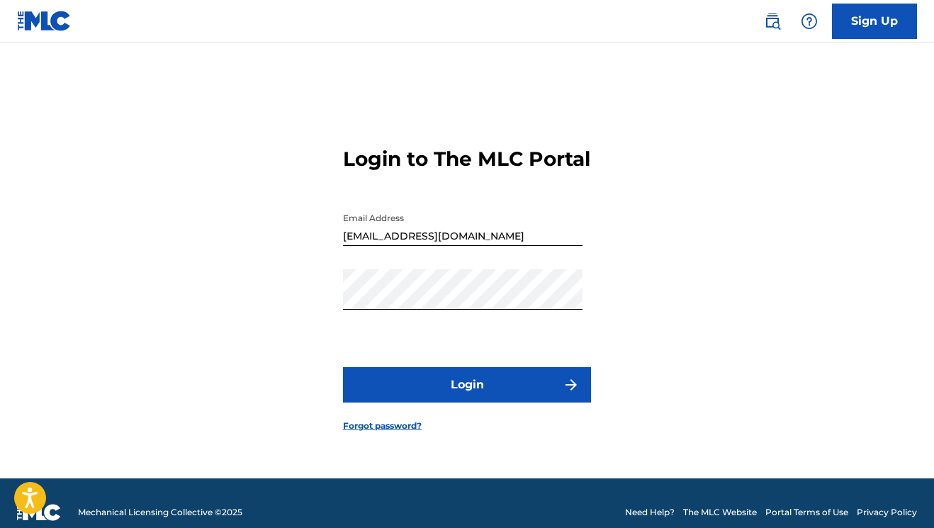
click at [533, 390] on button "Login" at bounding box center [467, 384] width 248 height 35
click at [252, 310] on div "Login to The MLC Portal Email Address [EMAIL_ADDRESS][DOMAIN_NAME] Password Log…" at bounding box center [467, 278] width 934 height 400
click at [548, 400] on button "Login" at bounding box center [467, 384] width 248 height 35
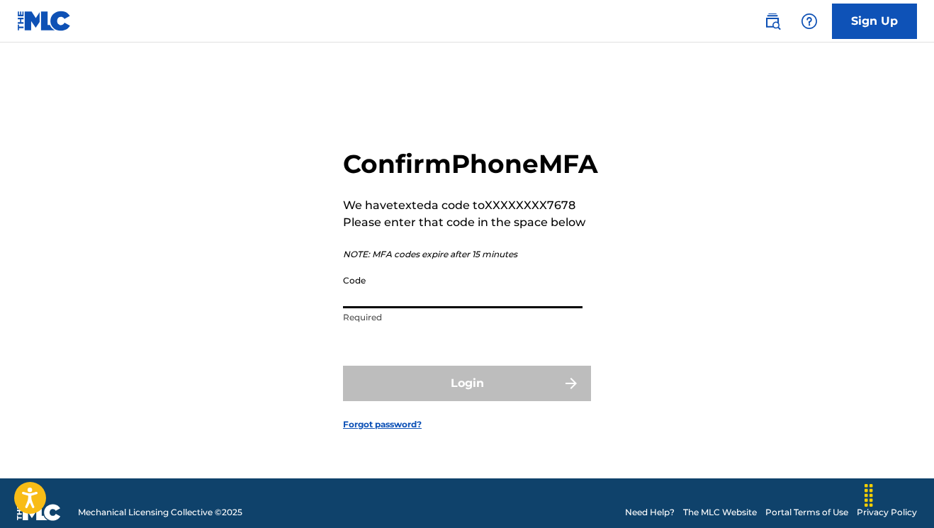
click at [408, 308] on input "Code" at bounding box center [462, 288] width 239 height 40
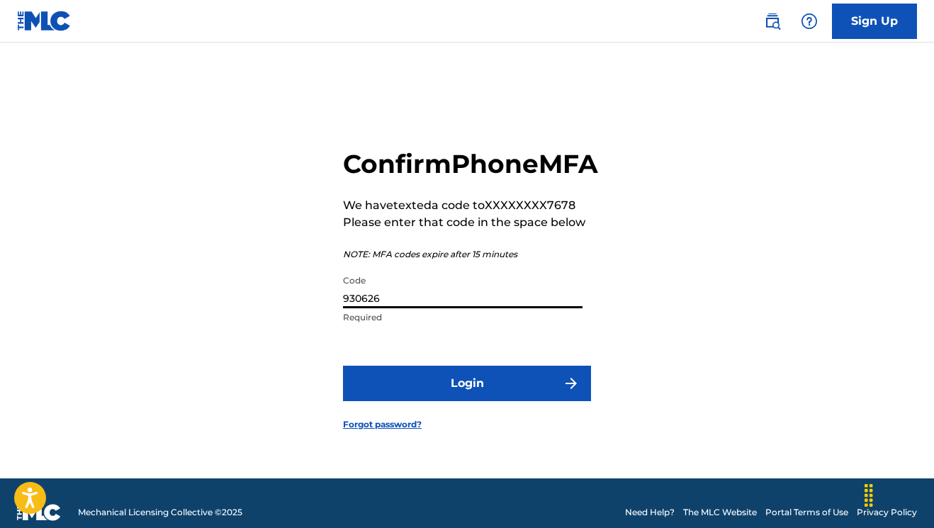
type input "930626"
click at [452, 392] on button "Login" at bounding box center [467, 383] width 248 height 35
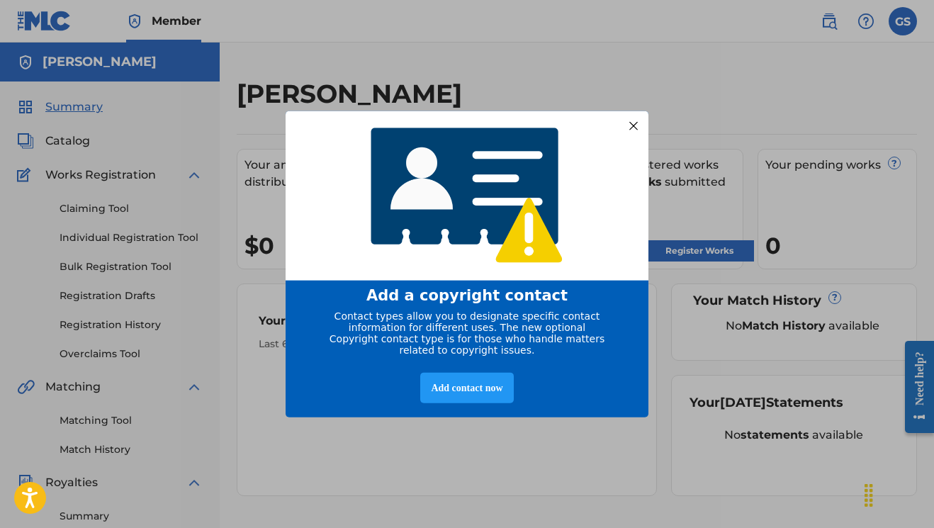
click at [634, 119] on div at bounding box center [633, 125] width 18 height 18
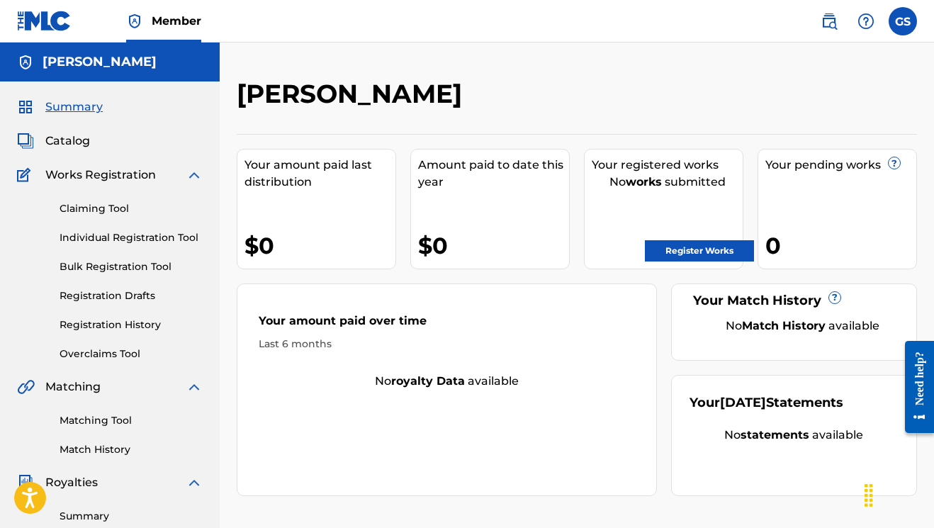
click at [69, 140] on span "Catalog" at bounding box center [67, 140] width 45 height 17
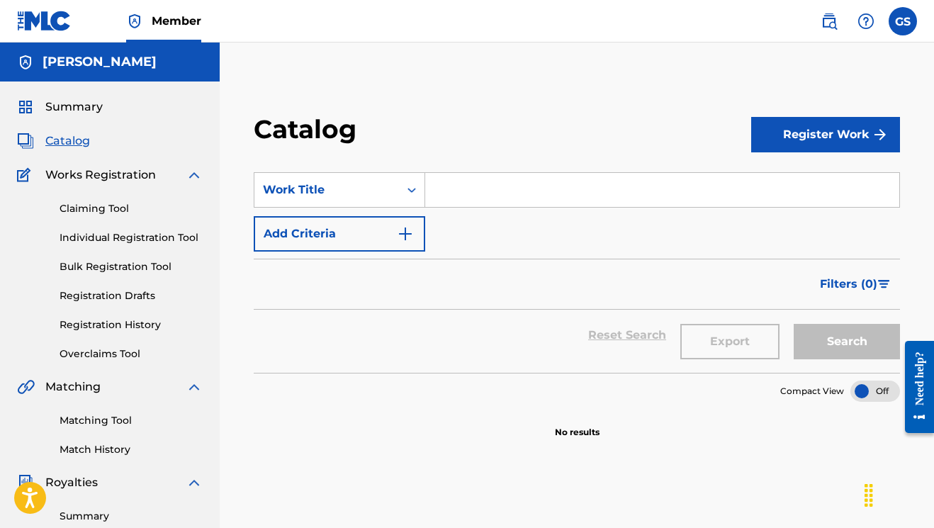
click at [404, 235] on img "Search Form" at bounding box center [405, 233] width 17 height 17
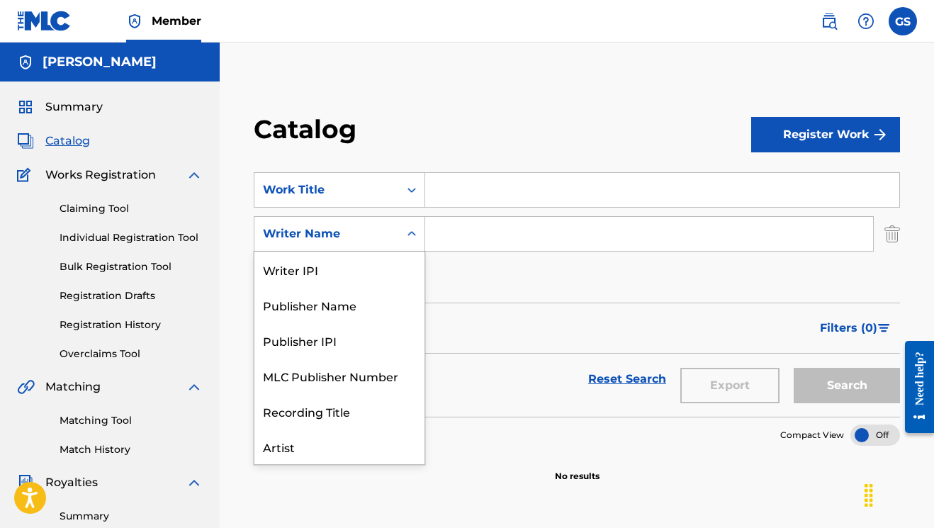
click at [407, 230] on icon "Search Form" at bounding box center [411, 234] width 14 height 14
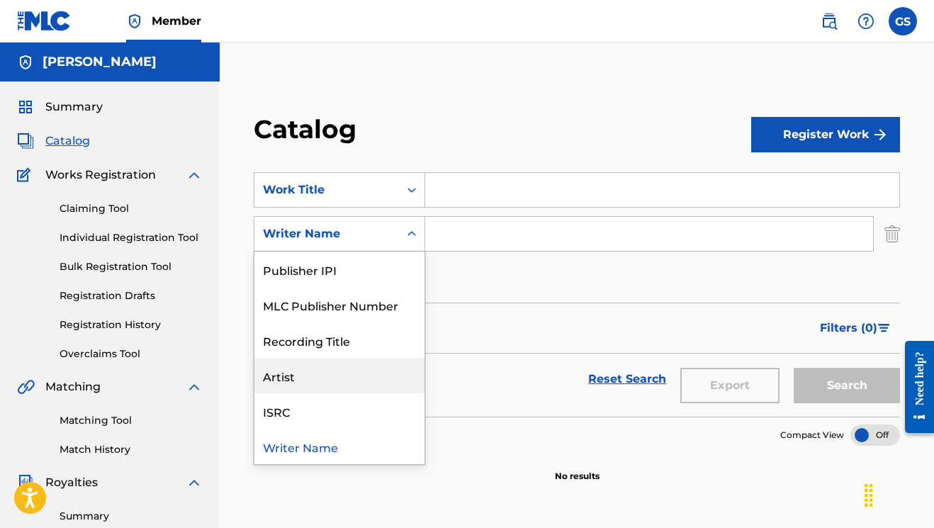
click at [317, 372] on div "Artist" at bounding box center [339, 375] width 170 height 35
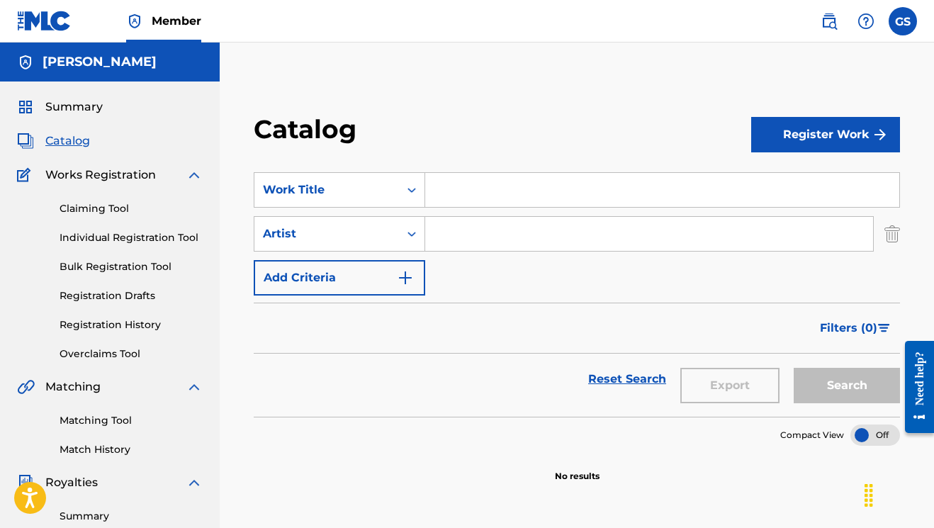
scroll to position [0, 0]
click at [778, 247] on input "Search Form" at bounding box center [649, 234] width 448 height 34
click at [890, 232] on img "Search Form" at bounding box center [892, 233] width 16 height 35
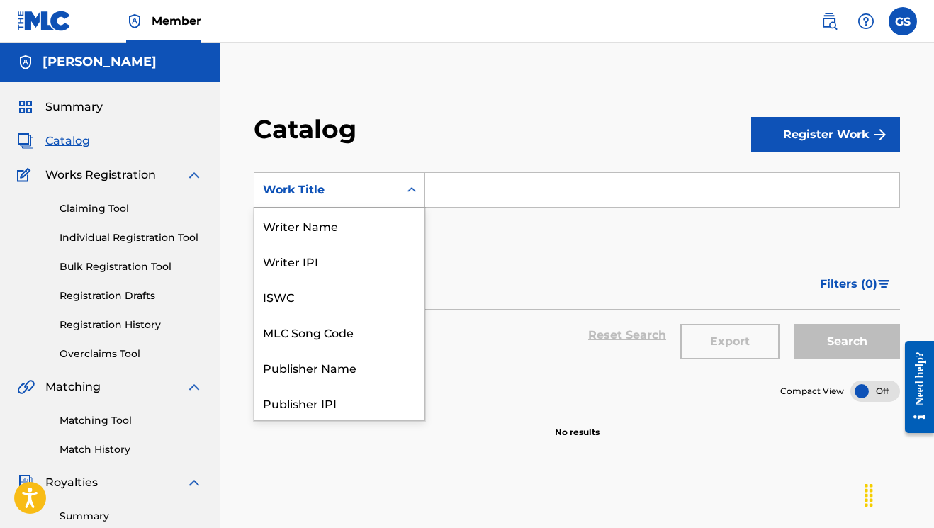
click at [416, 189] on icon "Search Form" at bounding box center [411, 190] width 14 height 14
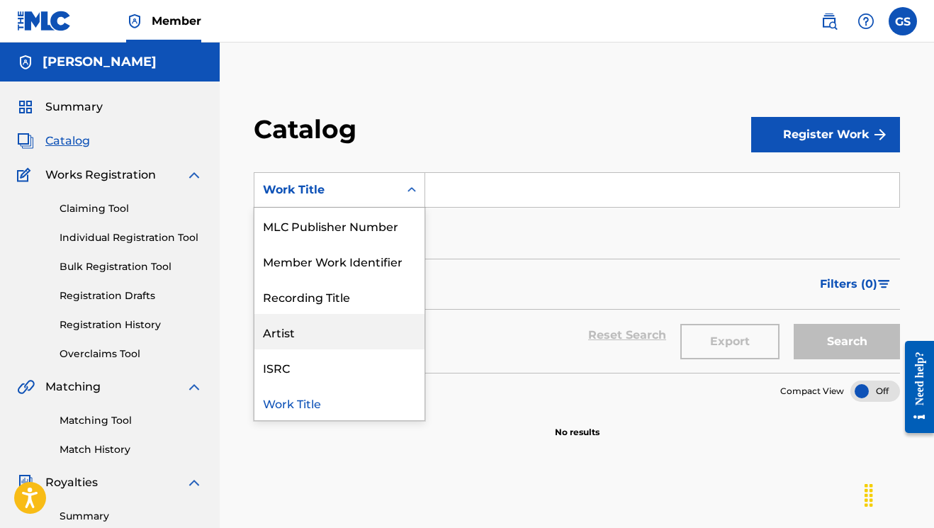
click at [343, 328] on div "Artist" at bounding box center [339, 331] width 170 height 35
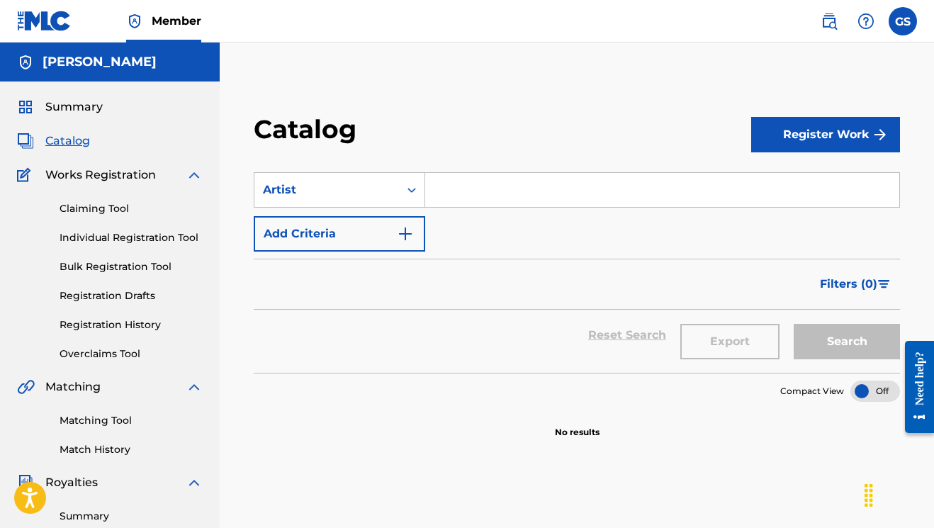
scroll to position [1, 0]
click at [512, 186] on input "Search Form" at bounding box center [662, 189] width 474 height 34
click at [64, 106] on span "Summary" at bounding box center [73, 106] width 57 height 17
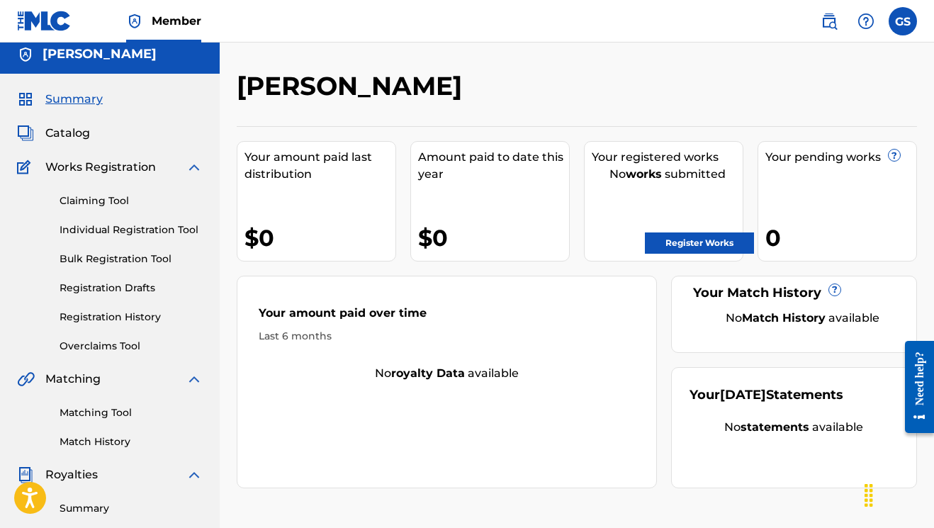
scroll to position [7, 1]
click at [718, 246] on link "Register Works" at bounding box center [699, 242] width 109 height 21
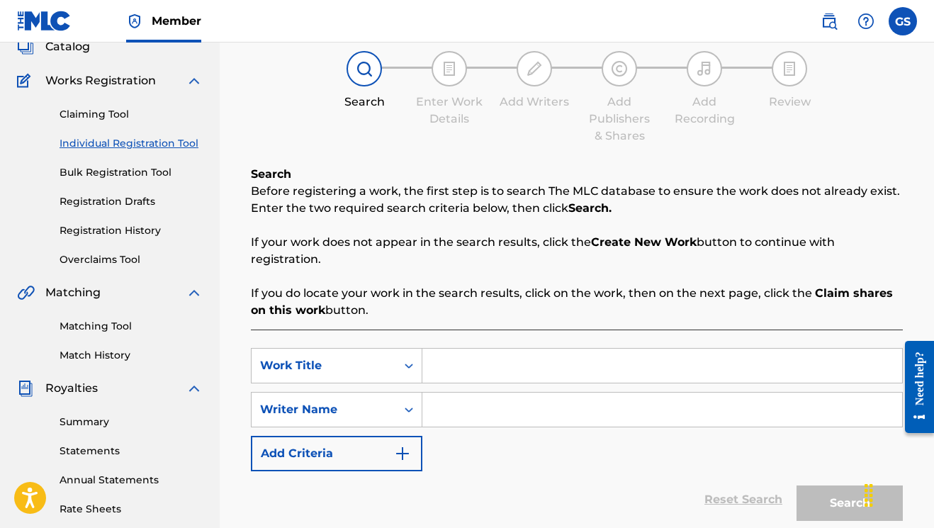
scroll to position [97, 0]
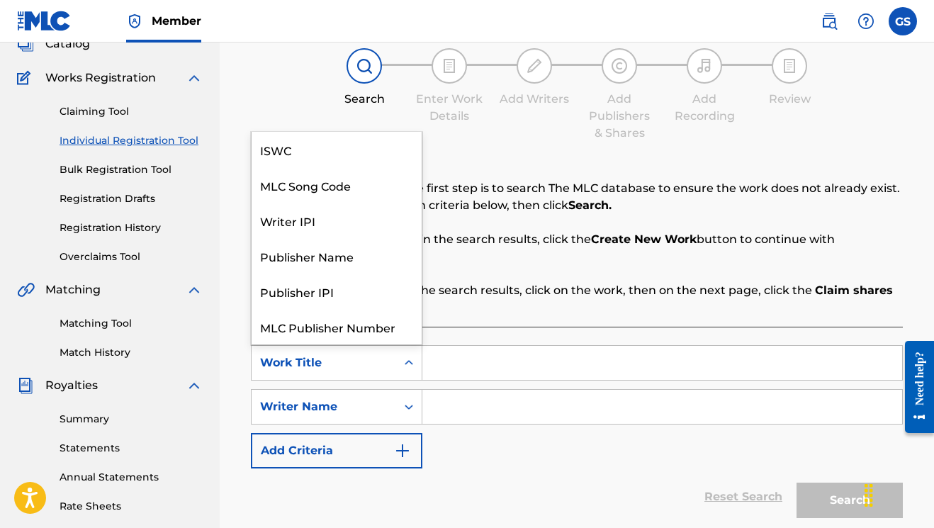
click at [412, 361] on icon "Search Form" at bounding box center [409, 363] width 14 height 14
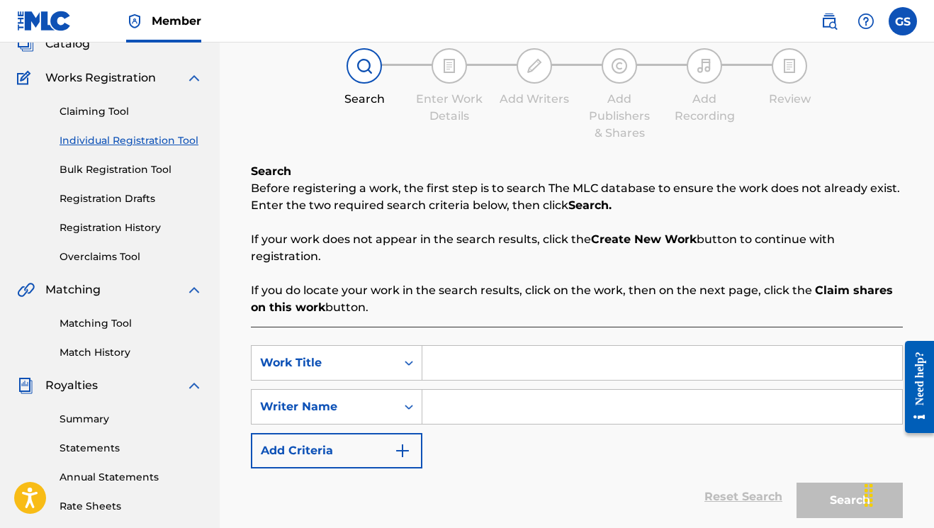
click at [459, 362] on input "Search Form" at bounding box center [662, 363] width 480 height 34
click at [409, 406] on icon "Search Form" at bounding box center [409, 407] width 14 height 14
click at [552, 404] on input "Search Form" at bounding box center [662, 407] width 480 height 34
click at [515, 360] on input "Search Form" at bounding box center [662, 363] width 480 height 34
type input "Ever Been?"
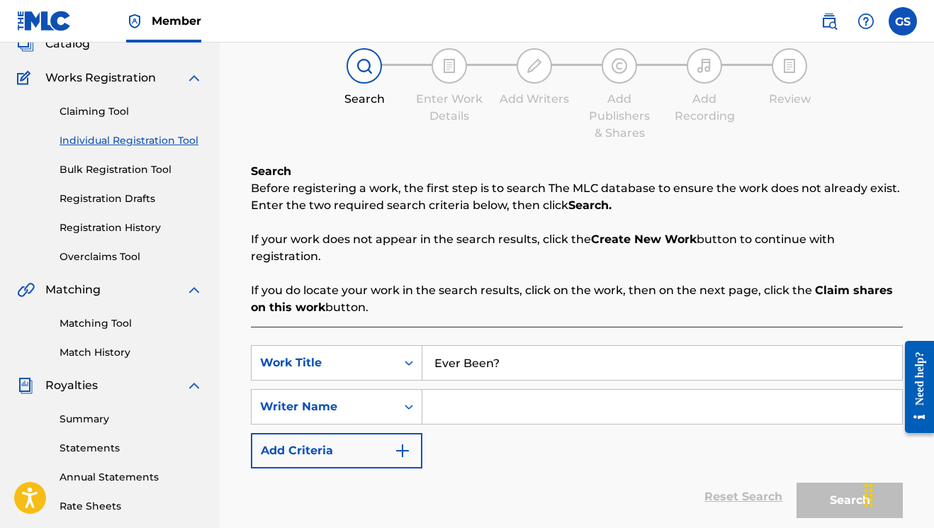
click at [513, 405] on input "Search Form" at bounding box center [662, 407] width 480 height 34
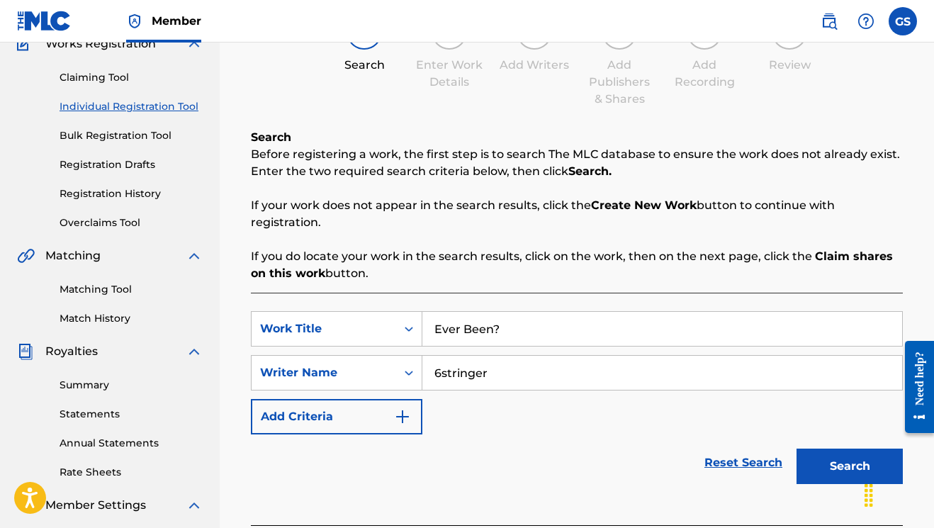
scroll to position [159, 0]
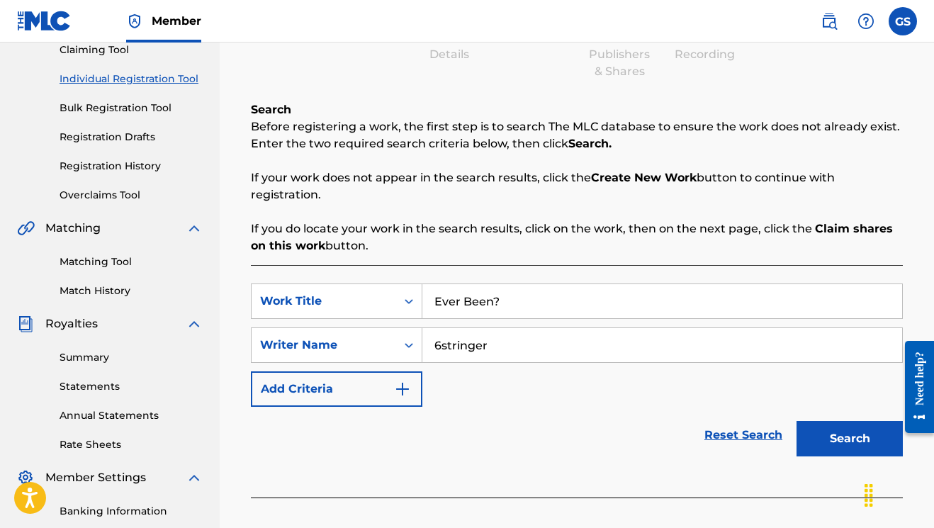
type input "6stringer"
click at [847, 437] on button "Search" at bounding box center [849, 438] width 106 height 35
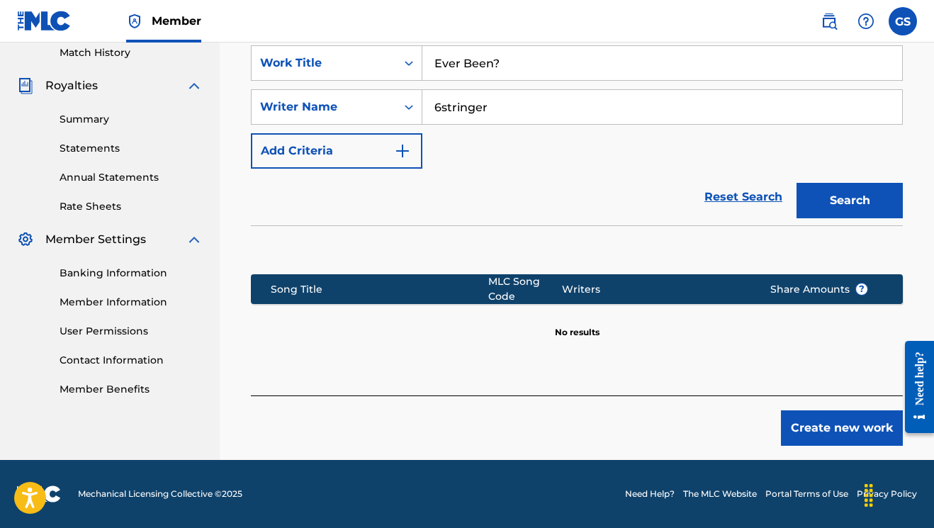
scroll to position [397, 0]
click at [836, 426] on button "Create new work" at bounding box center [842, 427] width 122 height 35
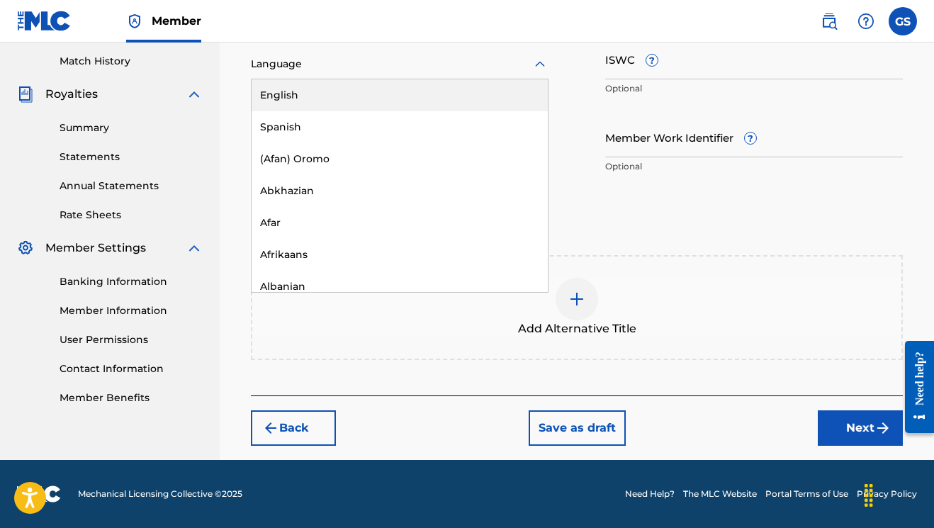
click at [545, 56] on icon at bounding box center [539, 64] width 17 height 17
click at [407, 90] on div "English" at bounding box center [399, 95] width 296 height 32
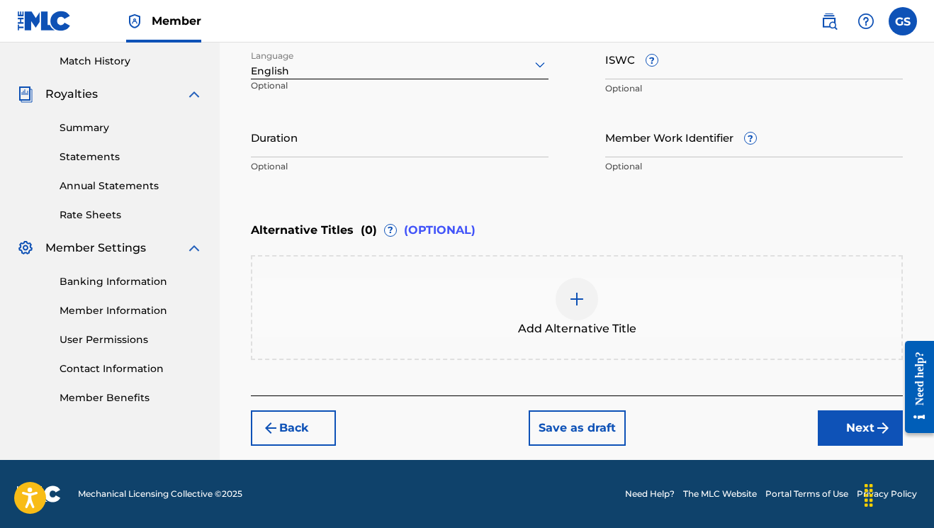
click at [378, 130] on input "Duration" at bounding box center [400, 137] width 298 height 40
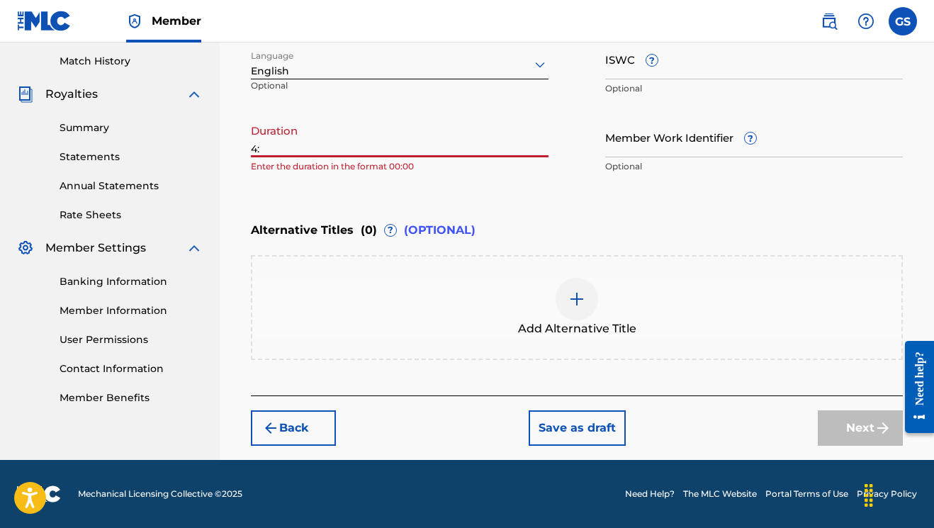
type input "4"
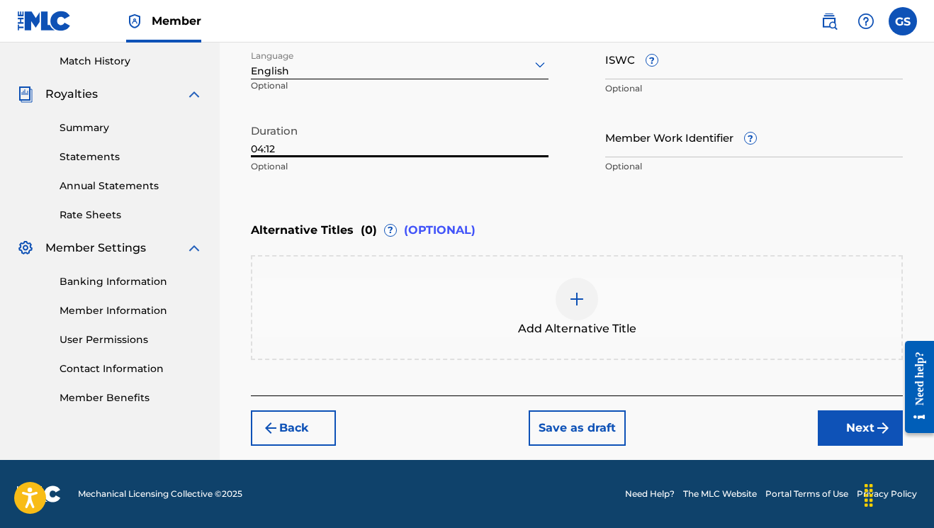
scroll to position [390, 1]
type input "04:12"
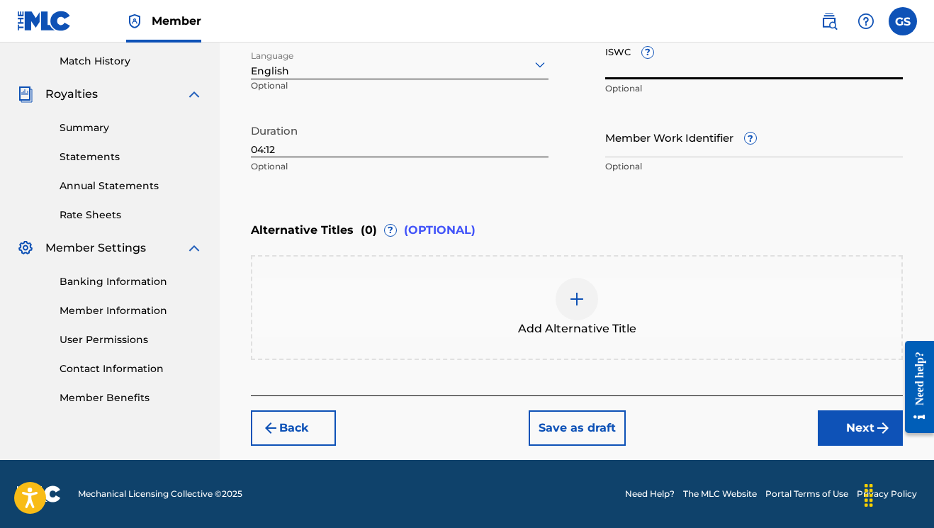
click at [758, 66] on input "ISWC ?" at bounding box center [754, 59] width 298 height 40
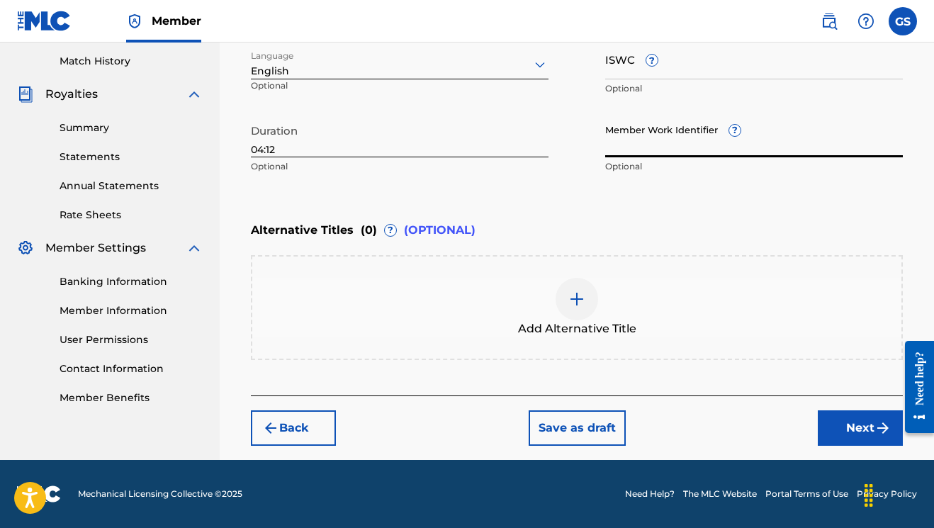
click at [816, 152] on input "Member Work Identifier ?" at bounding box center [754, 137] width 298 height 40
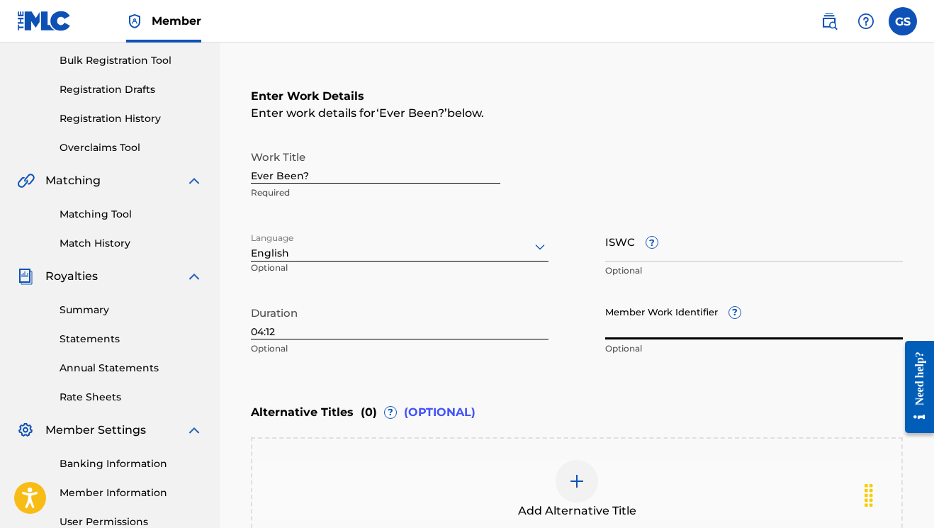
scroll to position [204, 0]
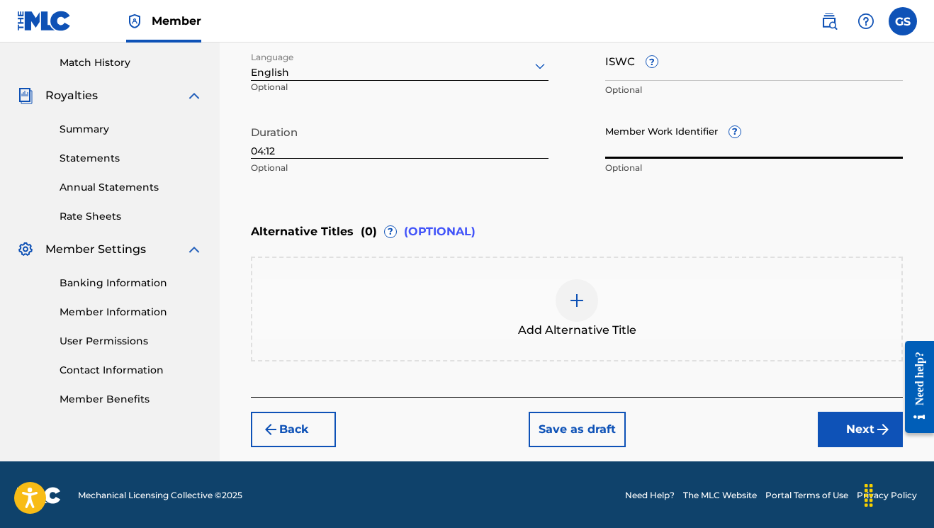
drag, startPoint x: 838, startPoint y: 425, endPoint x: 820, endPoint y: 408, distance: 24.5
click at [838, 425] on button "Next" at bounding box center [859, 429] width 85 height 35
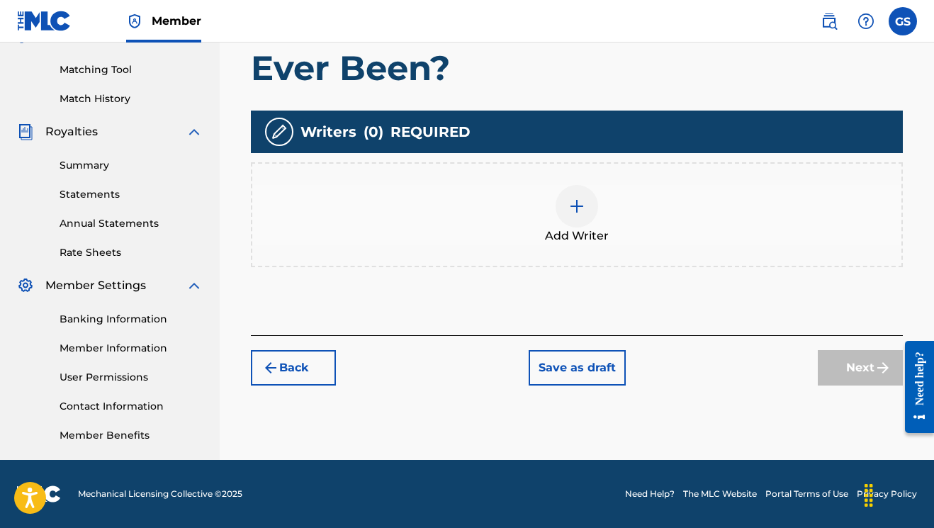
click at [582, 211] on img at bounding box center [576, 206] width 17 height 17
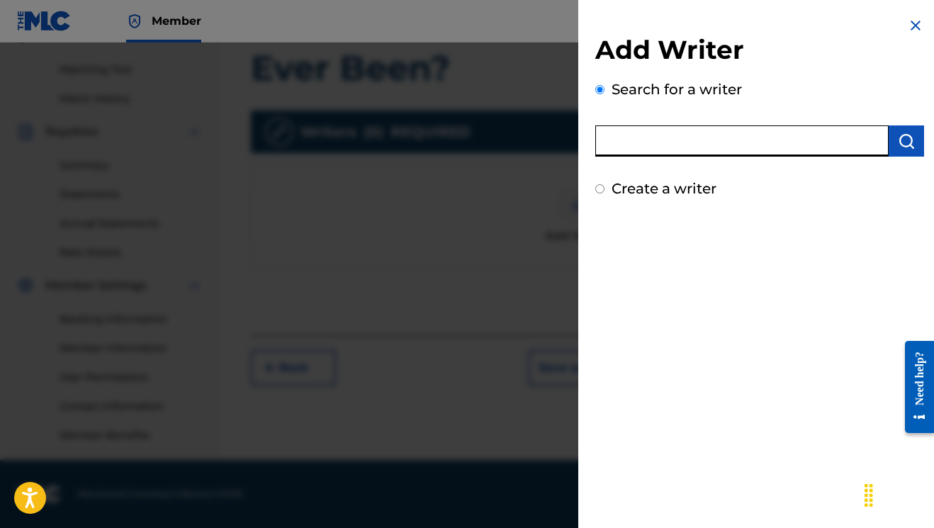
click at [707, 145] on input "text" at bounding box center [741, 140] width 293 height 31
type input "6stringer"
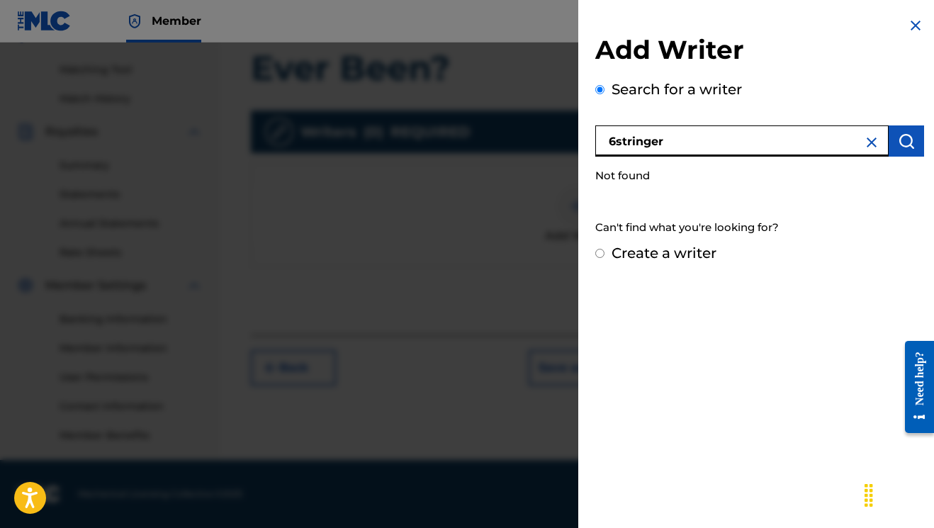
click at [868, 144] on img at bounding box center [871, 142] width 17 height 17
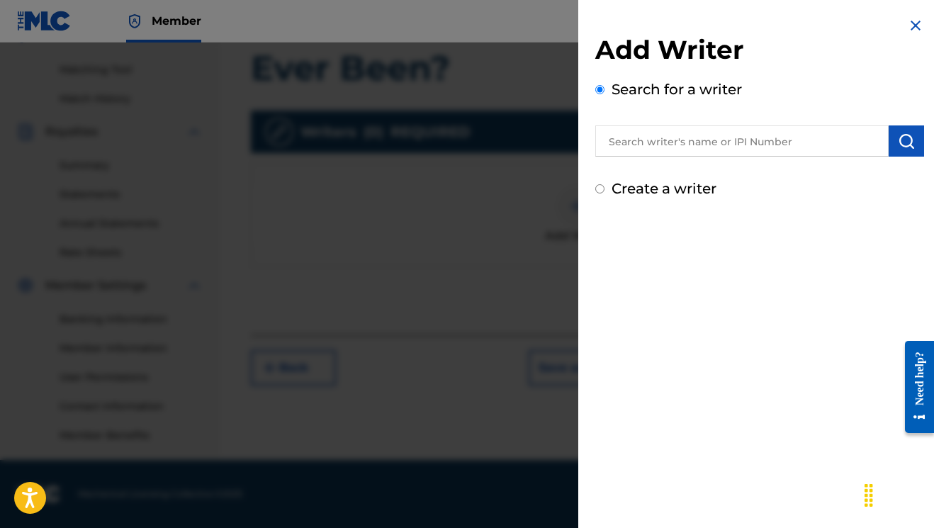
click at [912, 28] on img at bounding box center [915, 25] width 17 height 17
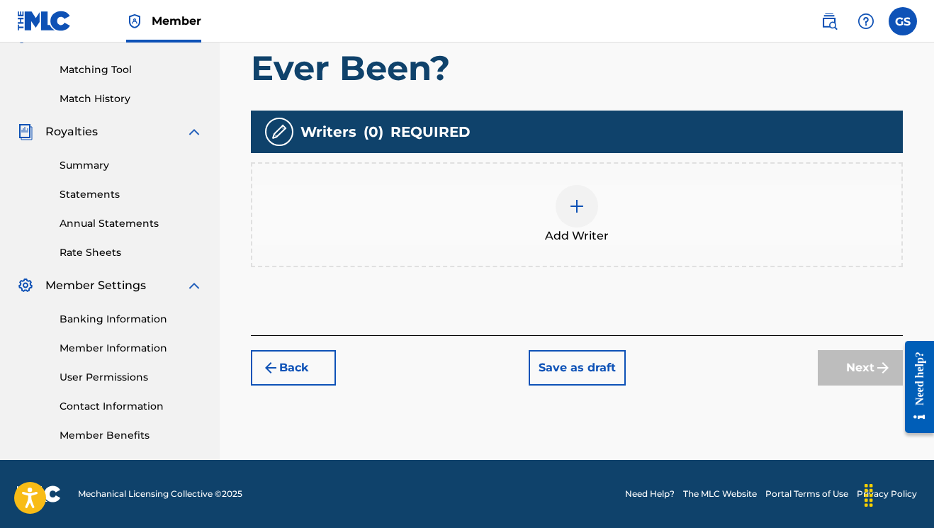
click at [596, 210] on div at bounding box center [576, 206] width 43 height 43
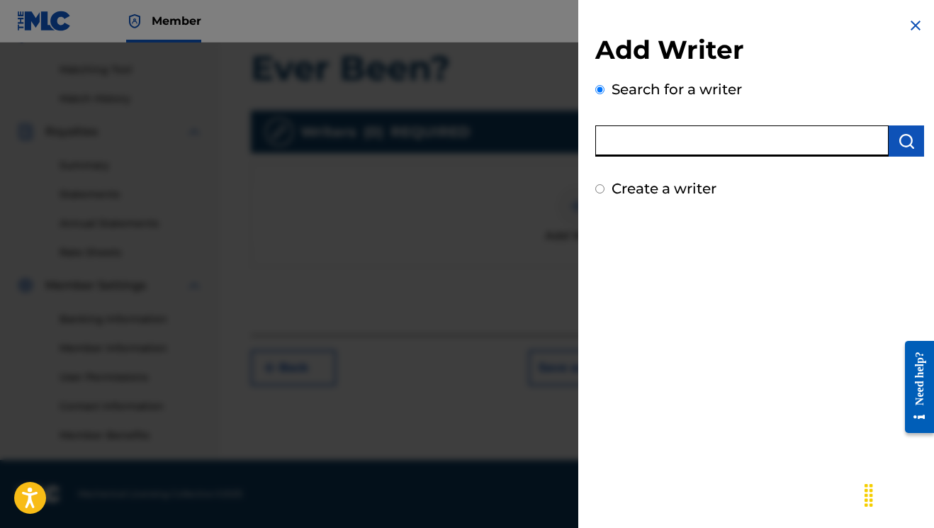
click at [645, 145] on input "text" at bounding box center [741, 140] width 293 height 31
paste input "1296708607"
type input "1296708607"
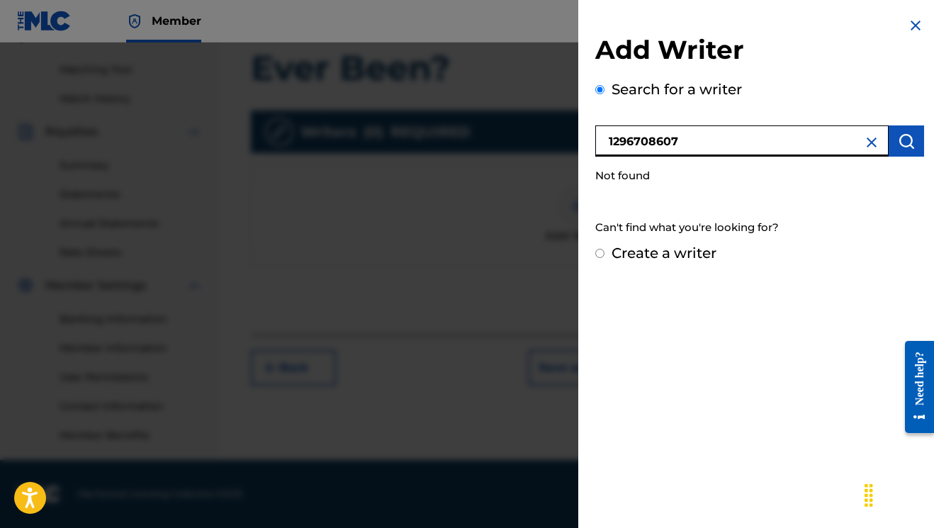
drag, startPoint x: 703, startPoint y: 145, endPoint x: 563, endPoint y: 132, distance: 140.8
click at [563, 132] on div "Add Writer Search for a writer 1296708607 Not found Can't find what you're look…" at bounding box center [467, 285] width 934 height 485
click at [599, 255] on input "Create a writer" at bounding box center [599, 253] width 9 height 9
radio input "false"
radio input "true"
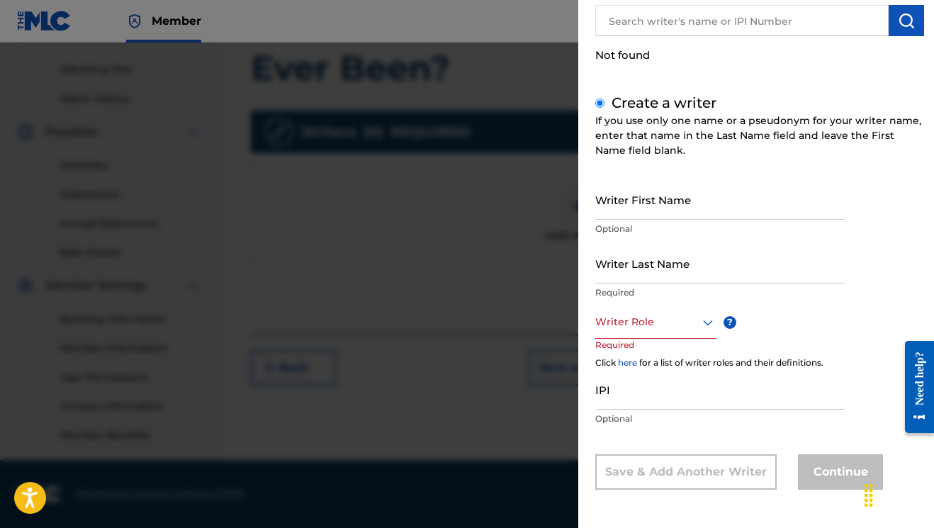
scroll to position [120, 0]
click at [657, 399] on input "IPI" at bounding box center [719, 390] width 249 height 40
click at [632, 199] on input "Writer First Name" at bounding box center [719, 200] width 249 height 40
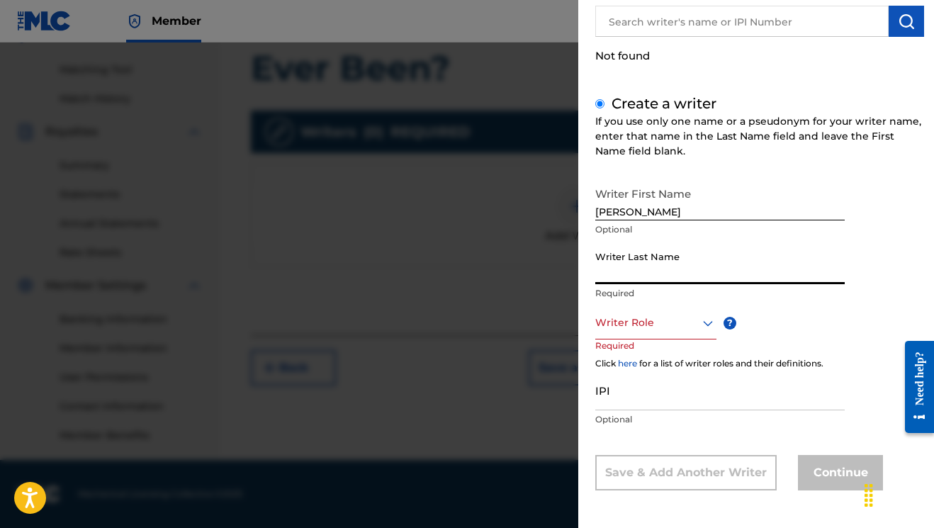
scroll to position [351, 1]
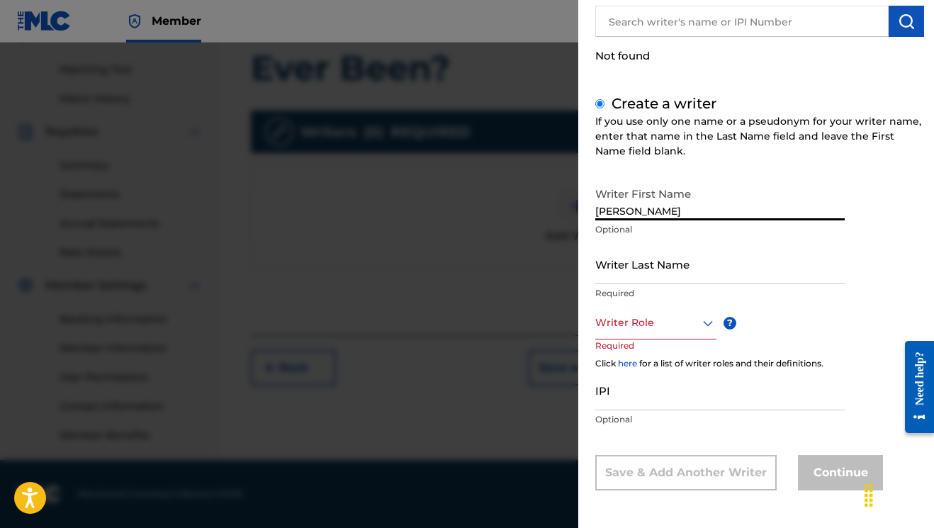
click at [657, 213] on input "[PERSON_NAME]" at bounding box center [719, 200] width 249 height 40
type input "[PERSON_NAME]"
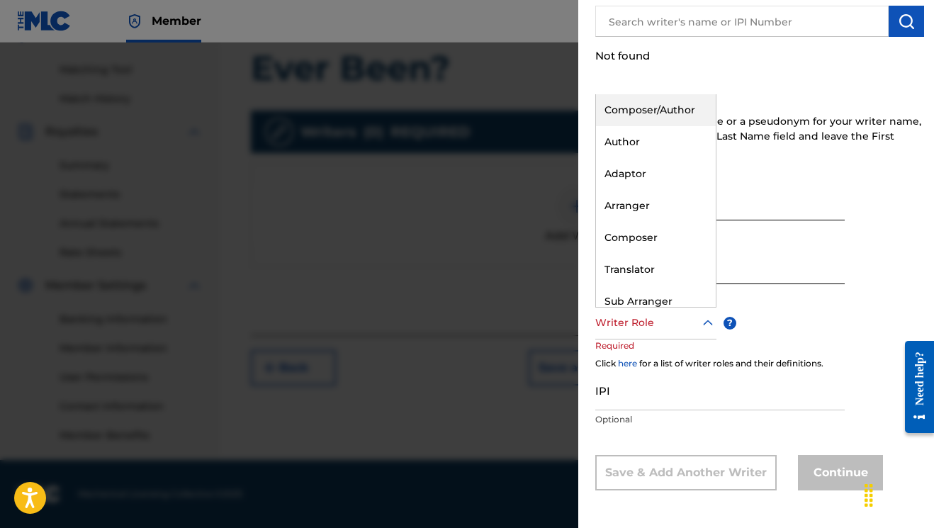
click at [703, 324] on icon at bounding box center [707, 323] width 17 height 17
click at [628, 114] on div "Composer/Author" at bounding box center [656, 110] width 120 height 32
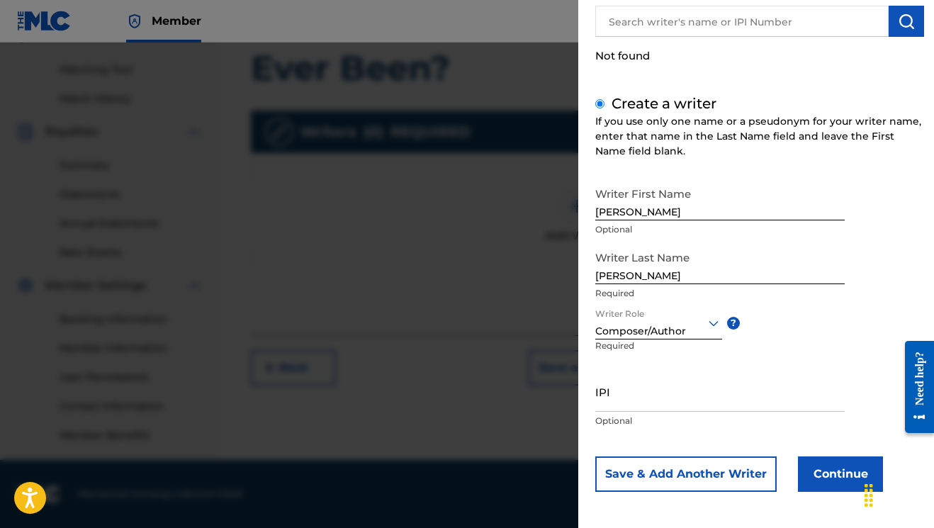
click at [674, 410] on input "IPI" at bounding box center [719, 391] width 249 height 40
paste input "1296708607"
type input "1296708607"
click at [861, 471] on button "Continue" at bounding box center [840, 473] width 85 height 35
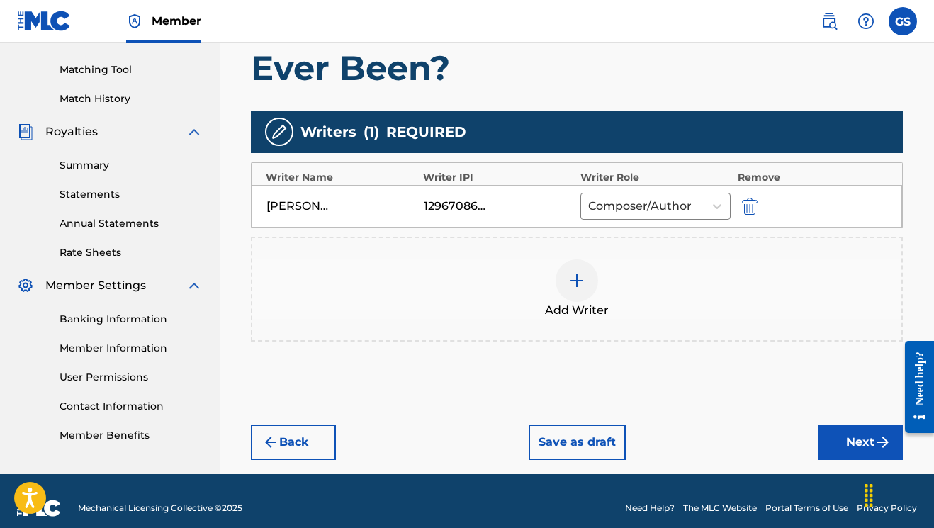
click at [858, 445] on button "Next" at bounding box center [859, 441] width 85 height 35
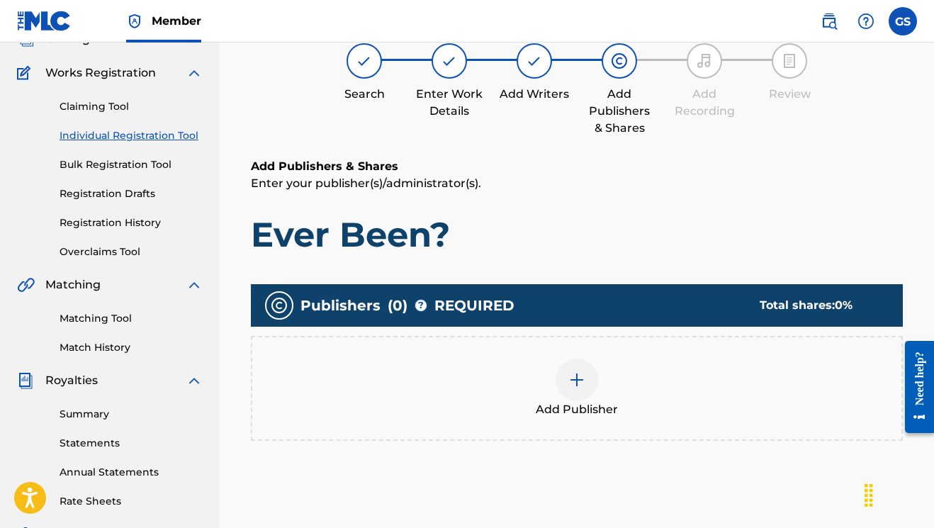
scroll to position [64, 0]
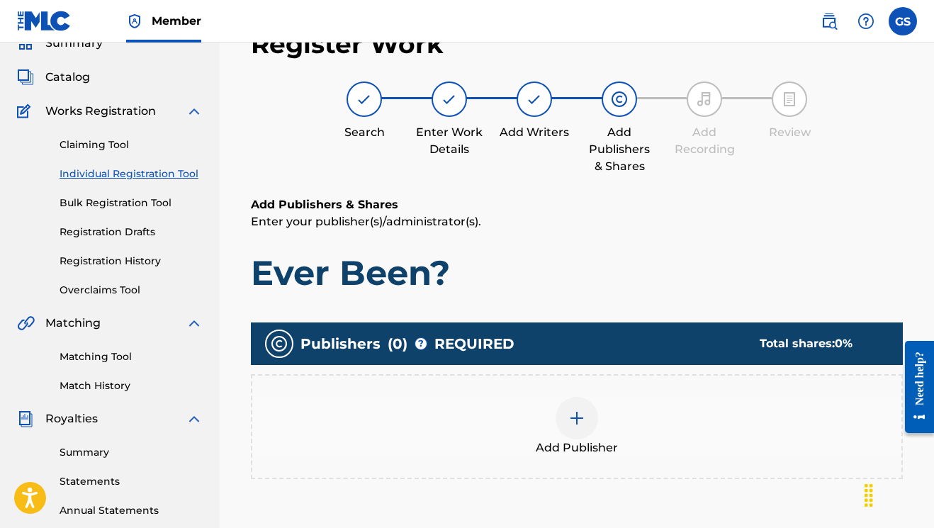
click at [591, 417] on div at bounding box center [576, 418] width 43 height 43
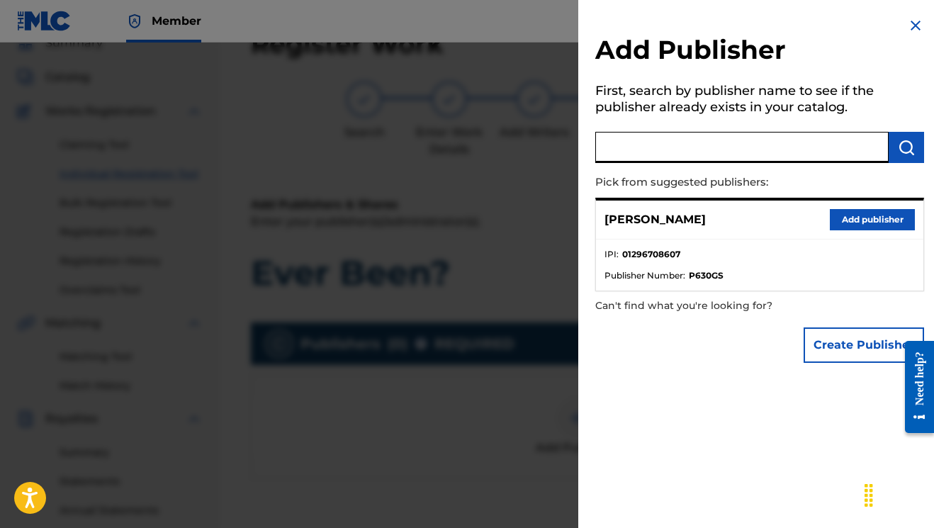
click at [777, 147] on input "text" at bounding box center [741, 147] width 293 height 31
click at [721, 154] on input "BMI" at bounding box center [741, 147] width 293 height 31
type input "B"
click at [901, 153] on img "submit" at bounding box center [906, 147] width 17 height 17
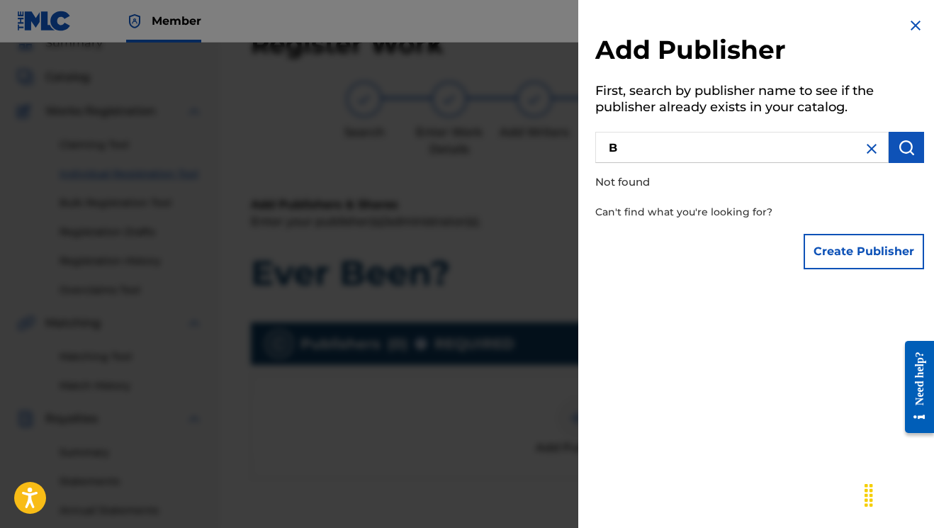
click at [778, 154] on input "B" at bounding box center [741, 147] width 293 height 31
type input "BMI"
click at [906, 149] on img "submit" at bounding box center [906, 147] width 17 height 17
click at [661, 143] on input "BMI" at bounding box center [741, 147] width 293 height 31
click at [913, 27] on img at bounding box center [915, 25] width 17 height 17
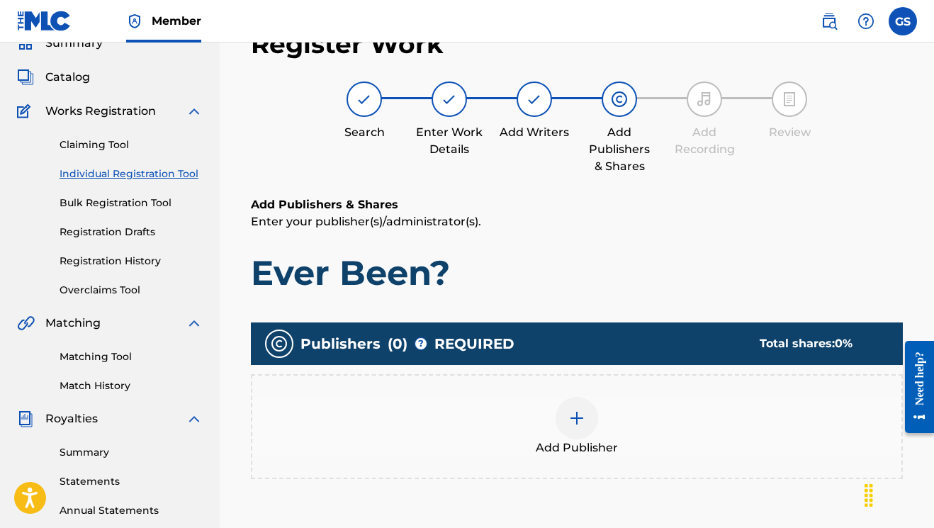
click at [578, 419] on img at bounding box center [576, 417] width 17 height 17
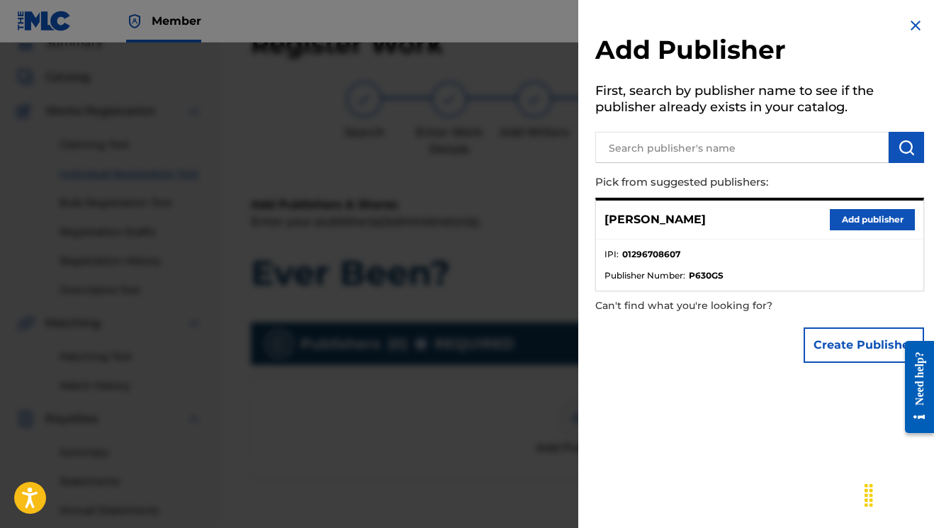
click at [849, 216] on button "Add publisher" at bounding box center [872, 219] width 85 height 21
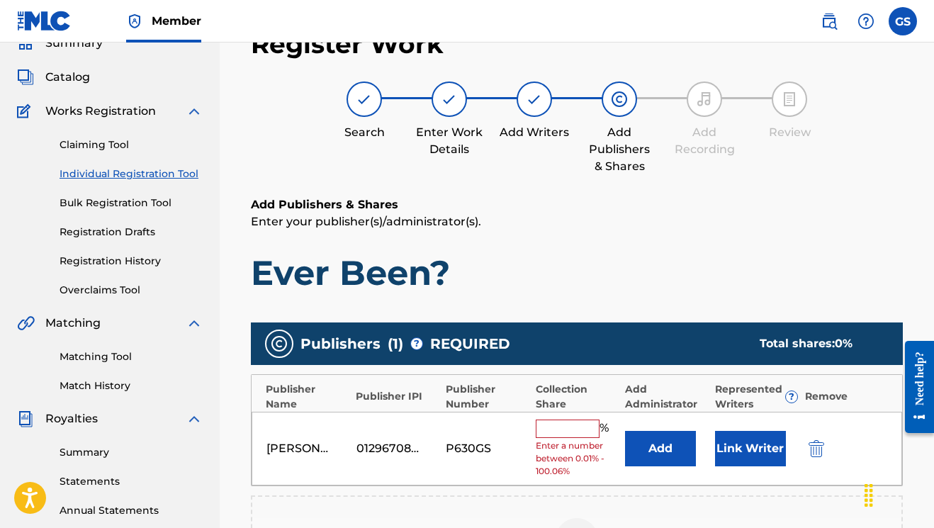
click at [582, 431] on input "text" at bounding box center [568, 428] width 64 height 18
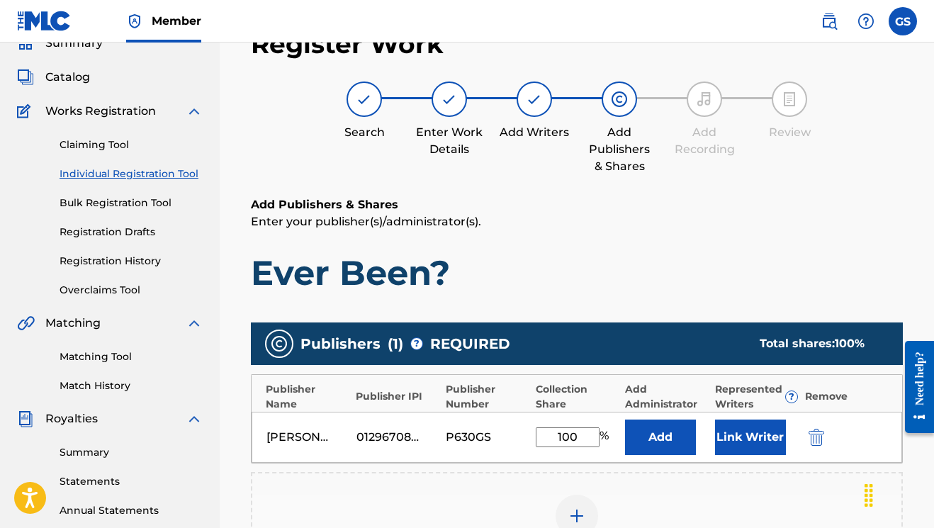
type input "100"
click at [660, 436] on button "Add" at bounding box center [660, 436] width 71 height 35
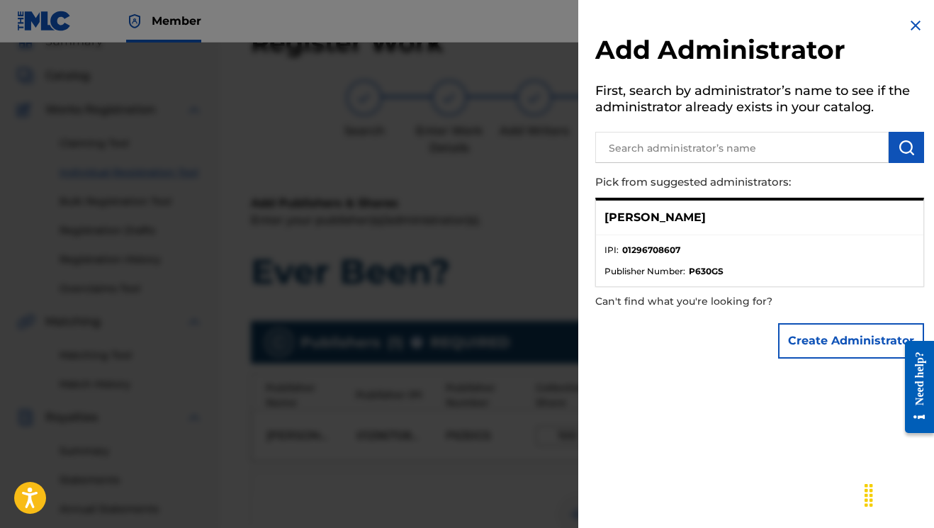
scroll to position [69, 0]
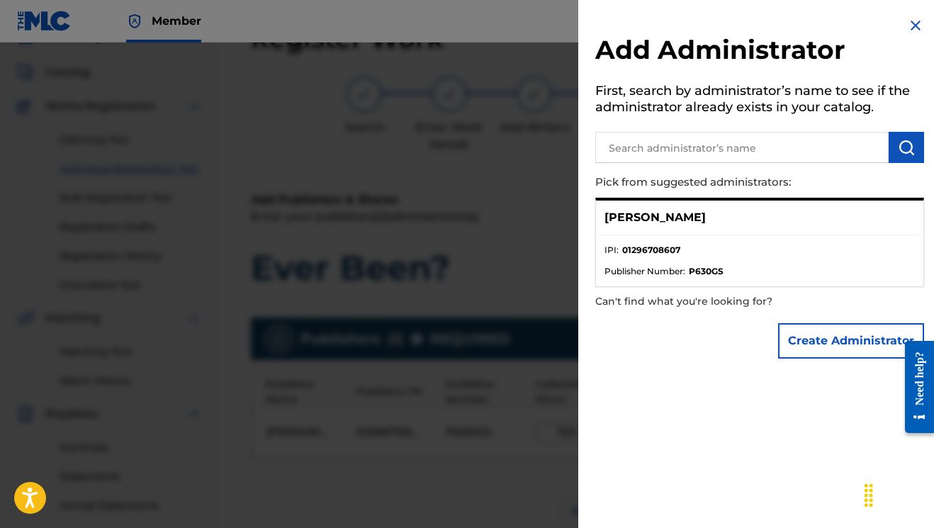
click at [912, 24] on img at bounding box center [915, 25] width 17 height 17
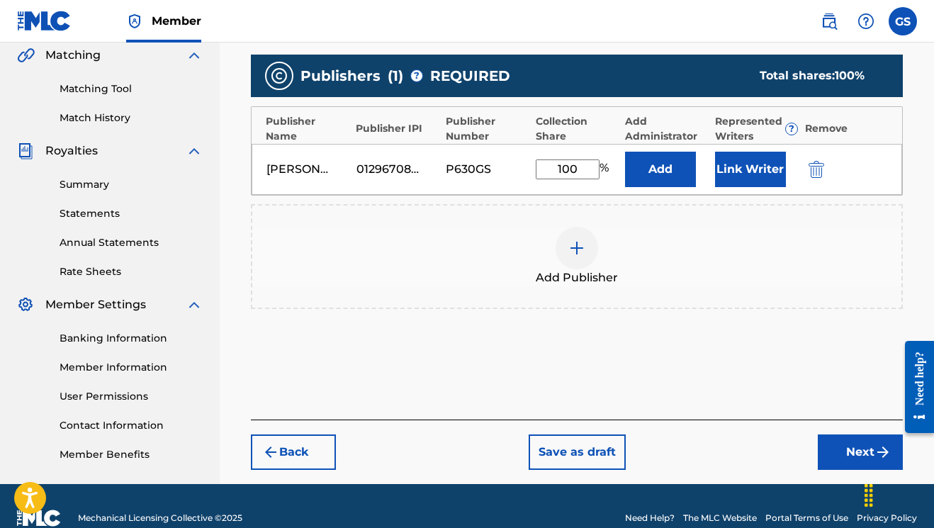
scroll to position [325, 0]
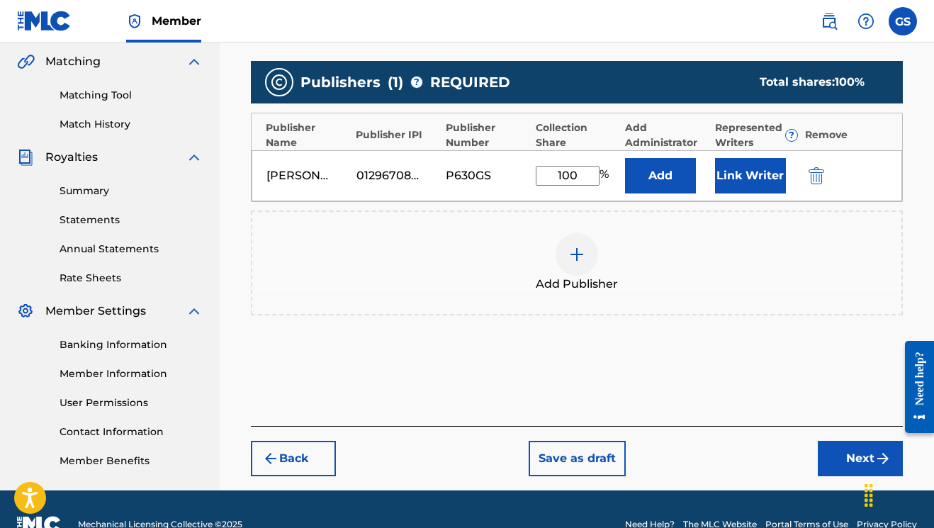
click at [668, 178] on button "Add" at bounding box center [660, 175] width 71 height 35
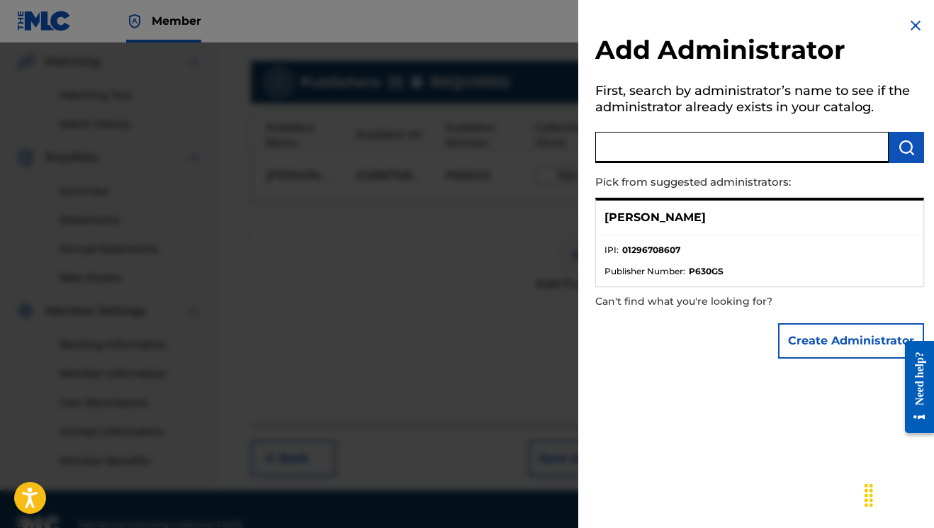
click at [677, 152] on input "text" at bounding box center [741, 147] width 293 height 31
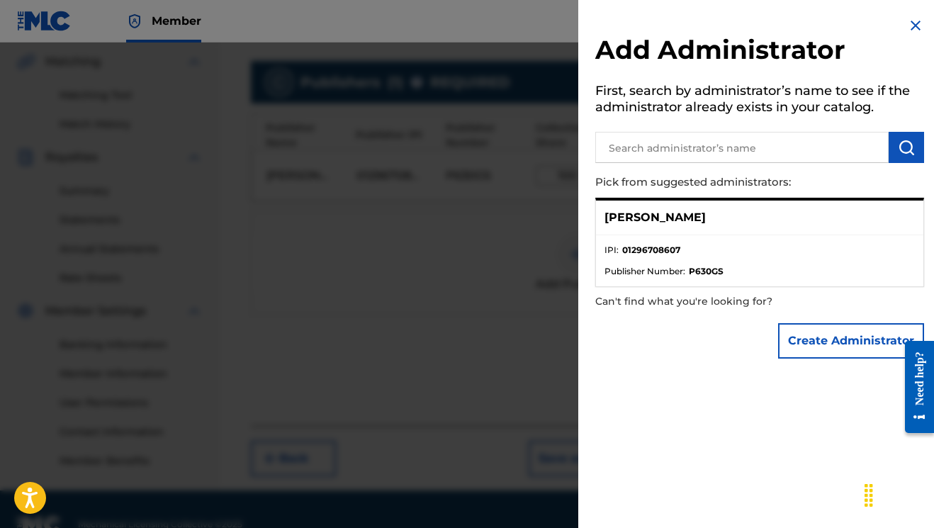
drag, startPoint x: 914, startPoint y: 28, endPoint x: 881, endPoint y: 53, distance: 41.4
click at [914, 27] on img at bounding box center [915, 25] width 17 height 17
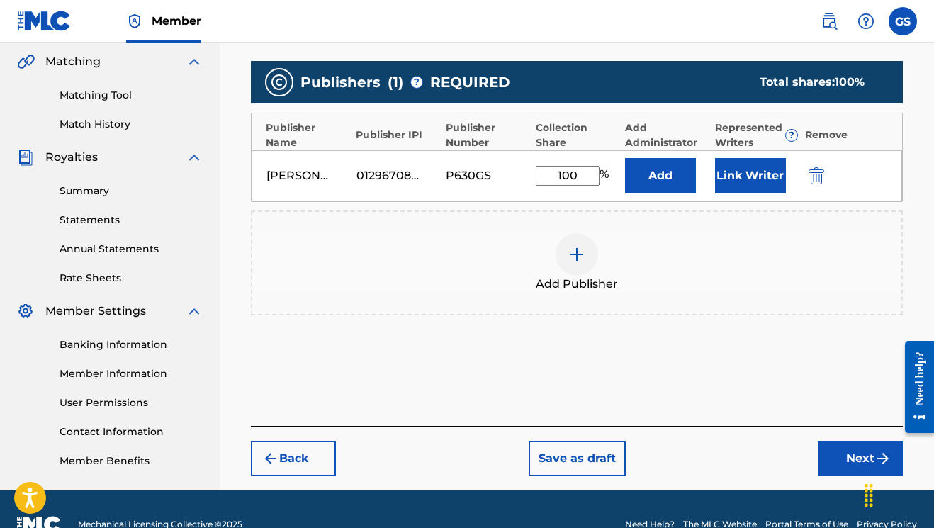
click at [774, 176] on button "Link Writer" at bounding box center [750, 175] width 71 height 35
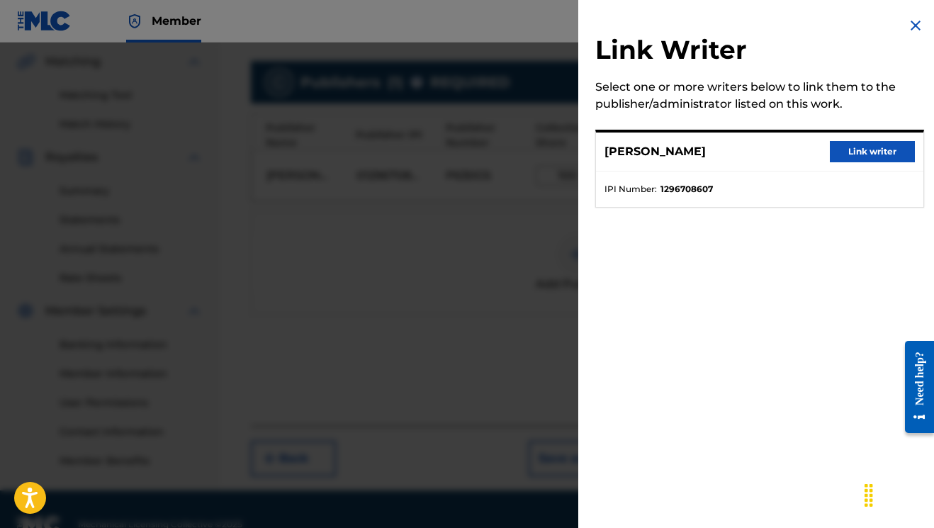
click at [876, 153] on button "Link writer" at bounding box center [872, 151] width 85 height 21
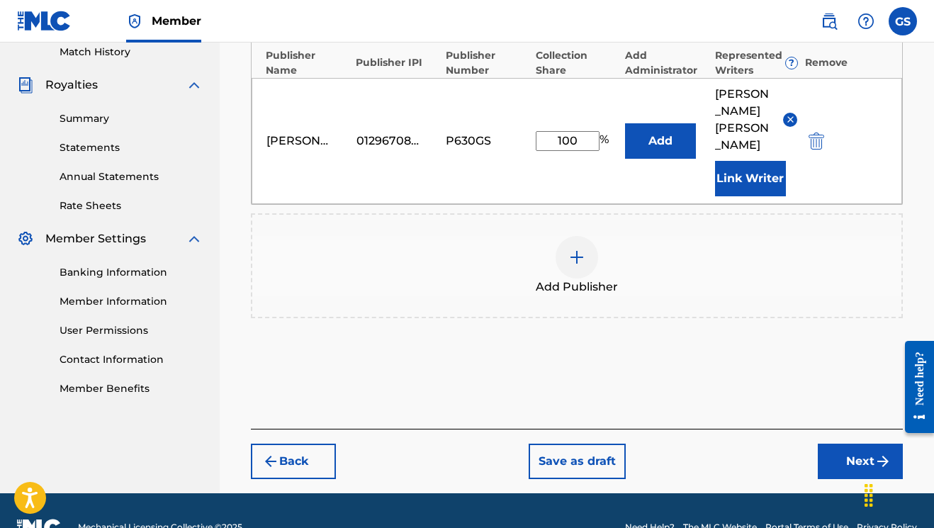
scroll to position [397, 0]
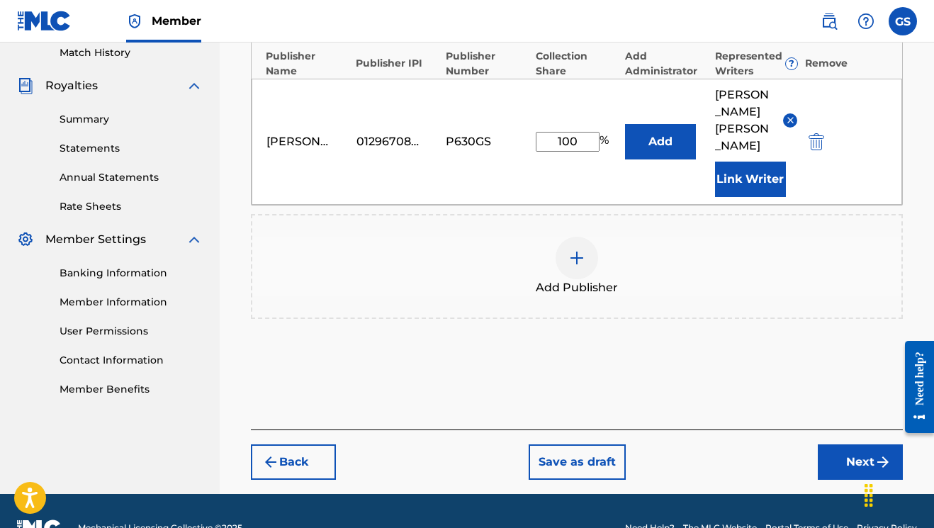
click at [578, 249] on img at bounding box center [576, 257] width 17 height 17
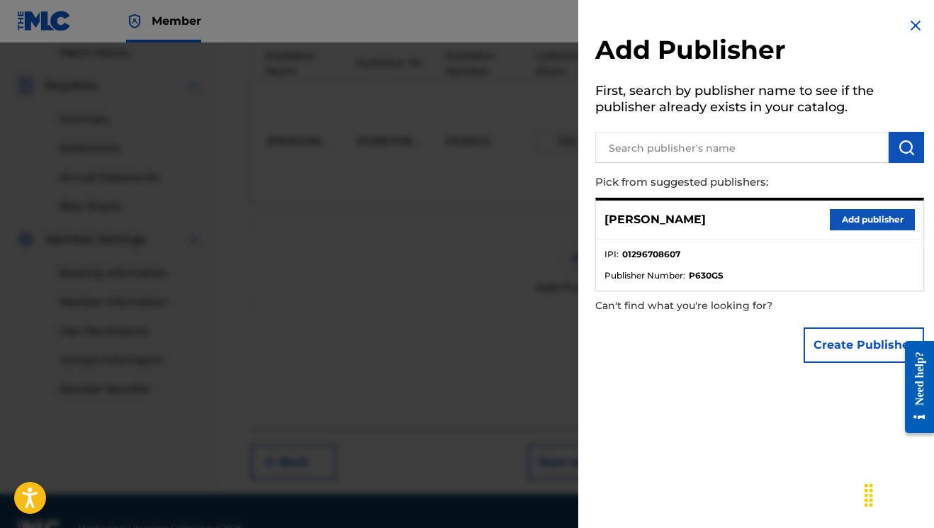
click at [661, 144] on input "text" at bounding box center [741, 147] width 293 height 31
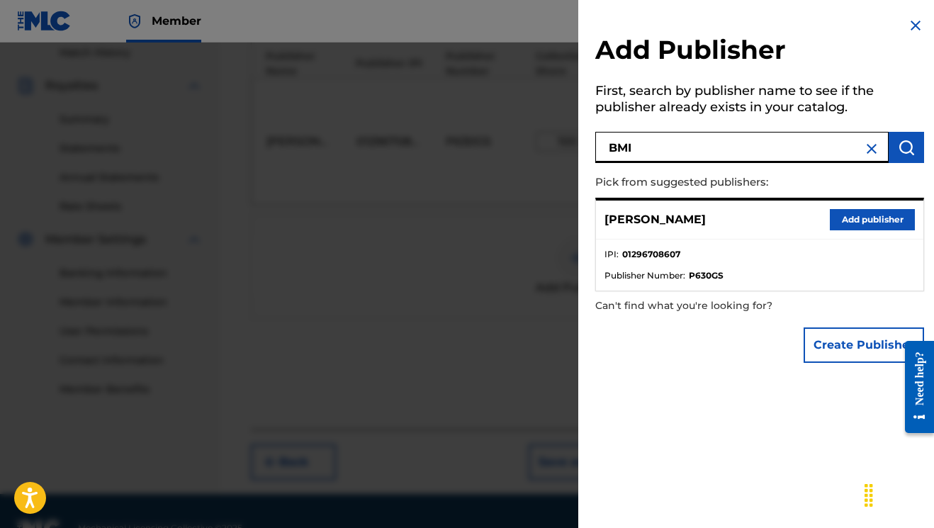
type input "BMI"
click at [841, 217] on button "Add publisher" at bounding box center [872, 219] width 85 height 21
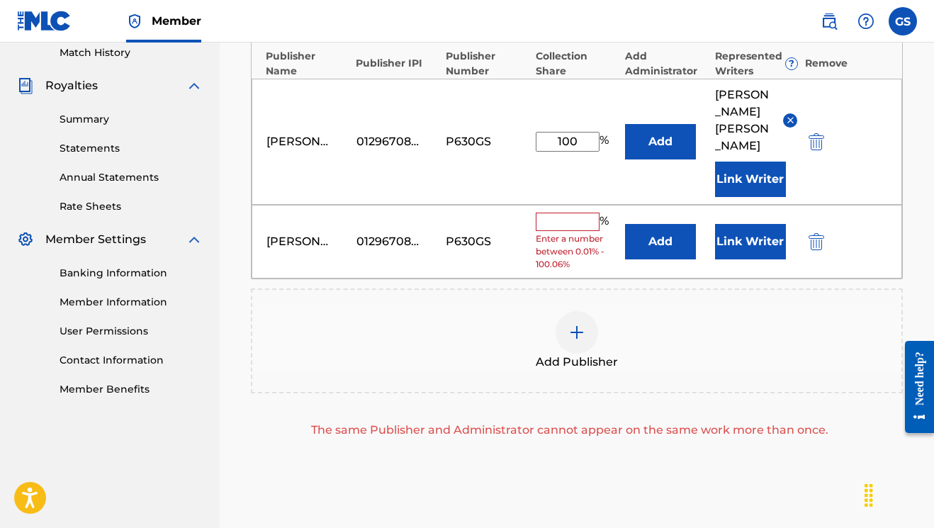
click at [815, 233] on img "submit" at bounding box center [816, 241] width 16 height 17
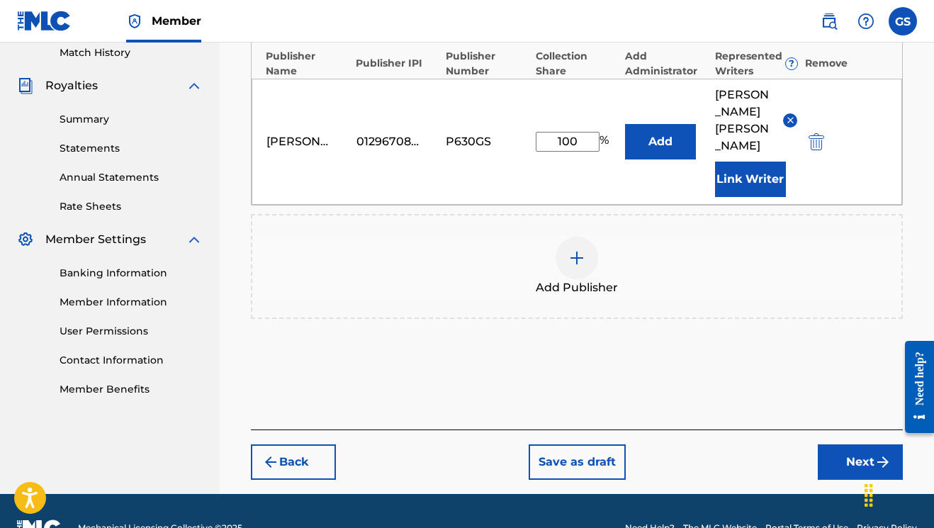
click at [781, 281] on div "Add Publisher" at bounding box center [577, 266] width 652 height 105
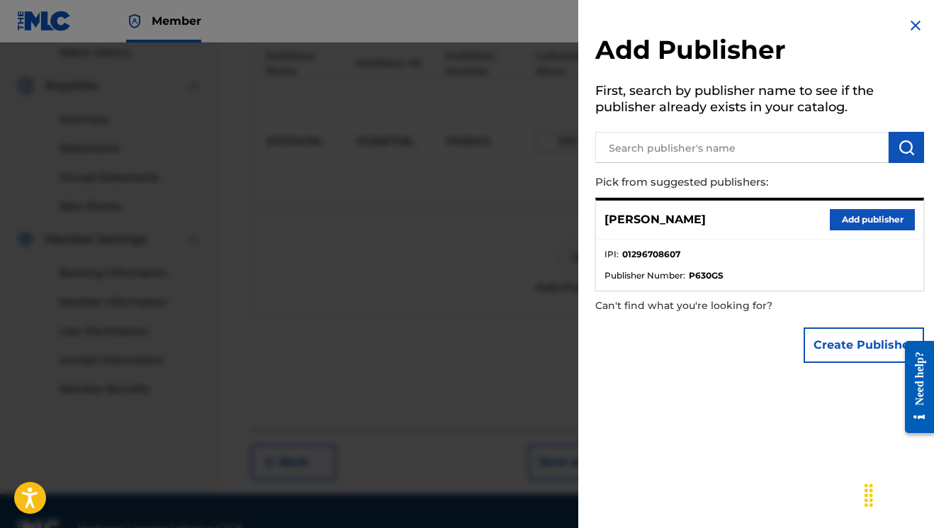
drag, startPoint x: 910, startPoint y: 21, endPoint x: 899, endPoint y: 26, distance: 12.1
click at [910, 21] on img at bounding box center [915, 25] width 17 height 17
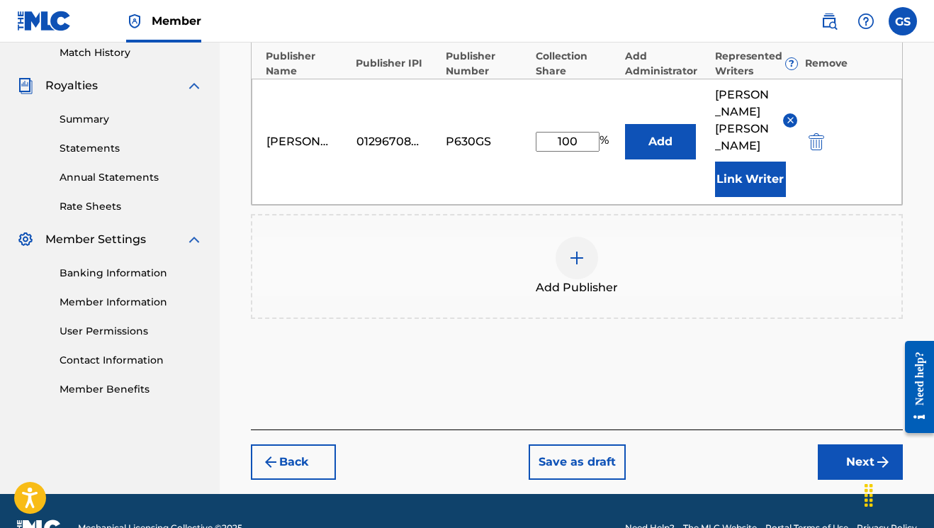
drag, startPoint x: 722, startPoint y: 357, endPoint x: 814, endPoint y: 385, distance: 96.1
click at [722, 357] on div "Add Publishers & Shares Enter your publisher(s)/administrator(s). Ever Been? Pu…" at bounding box center [577, 146] width 652 height 566
click at [859, 444] on button "Next" at bounding box center [859, 461] width 85 height 35
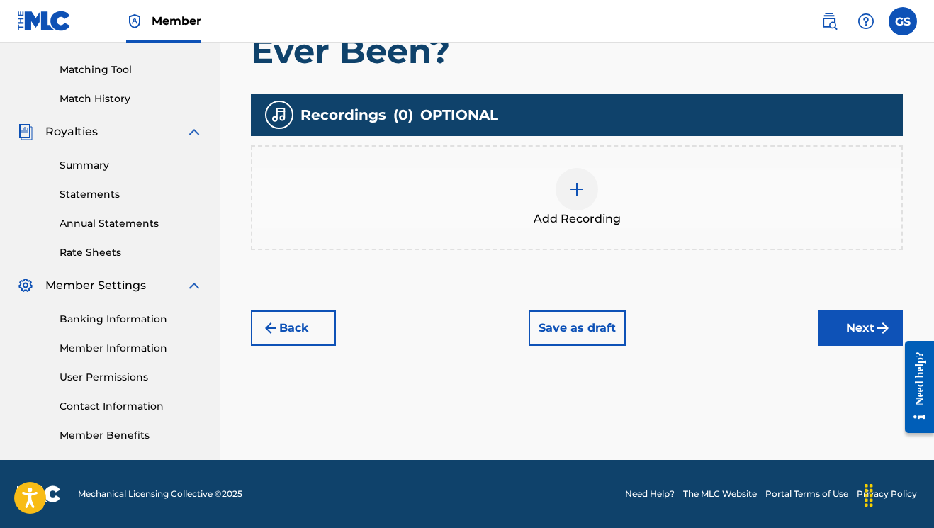
scroll to position [351, 0]
click at [579, 183] on img at bounding box center [576, 189] width 17 height 17
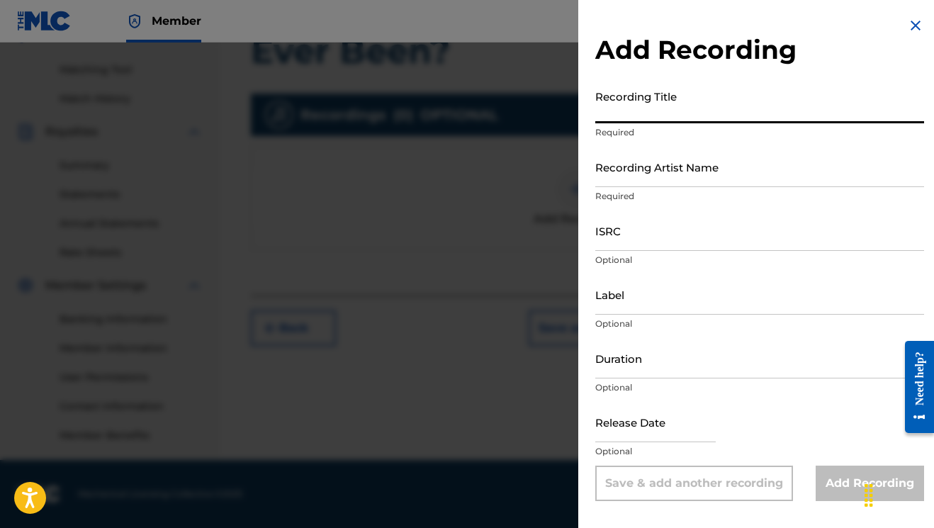
click at [723, 102] on input "Recording Title" at bounding box center [759, 103] width 329 height 40
type input "Ever [PERSON_NAME]?"
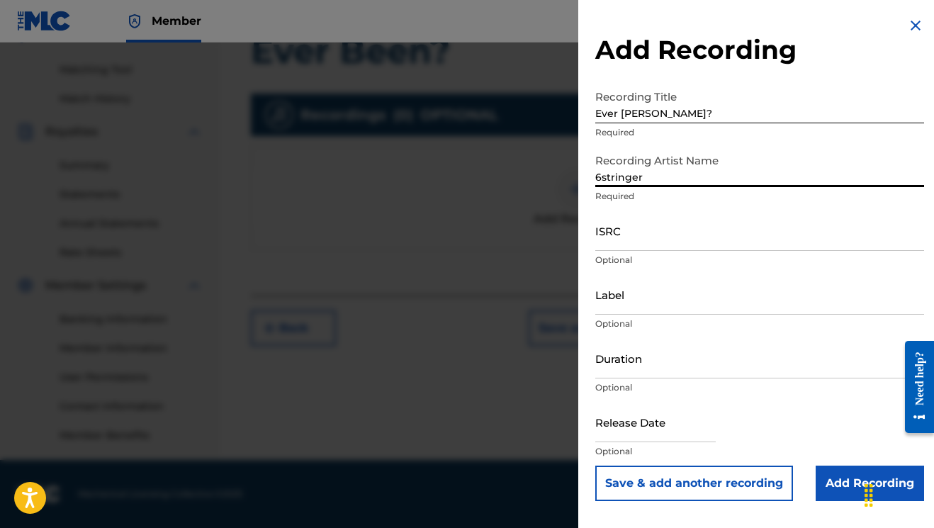
type input "6stringer"
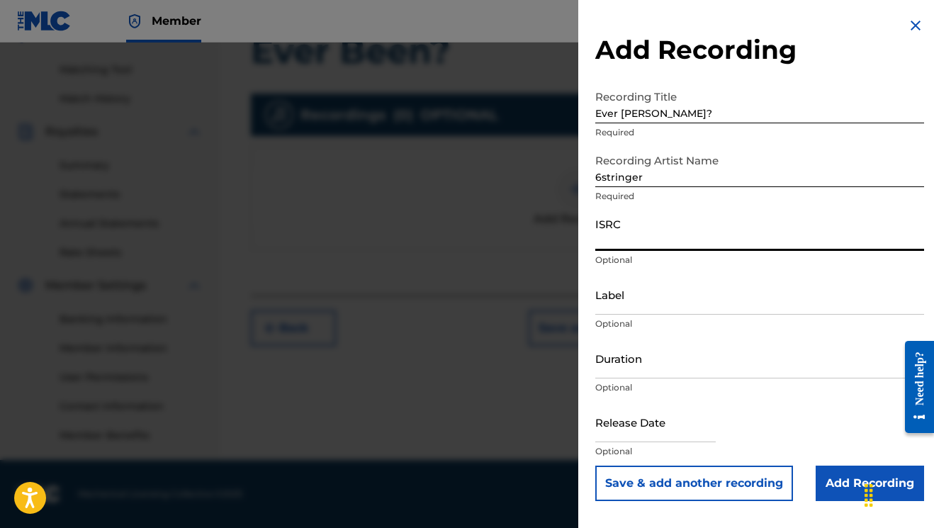
paste input "ushm92573977"
type input "ushm92573977"
click at [643, 293] on input "Label" at bounding box center [759, 294] width 329 height 40
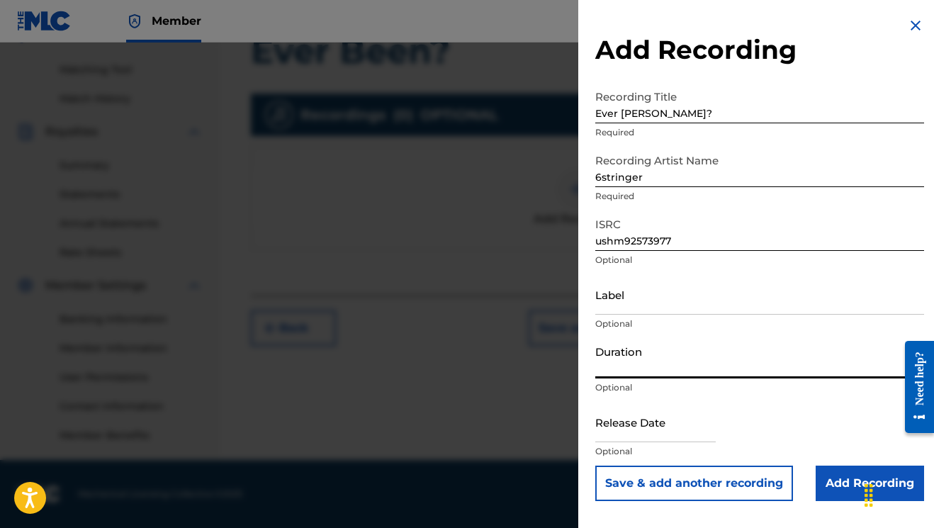
click at [655, 363] on input "Duration" at bounding box center [759, 358] width 329 height 40
type input "04:21"
click at [663, 433] on input "text" at bounding box center [655, 422] width 120 height 40
select select "7"
select select "2025"
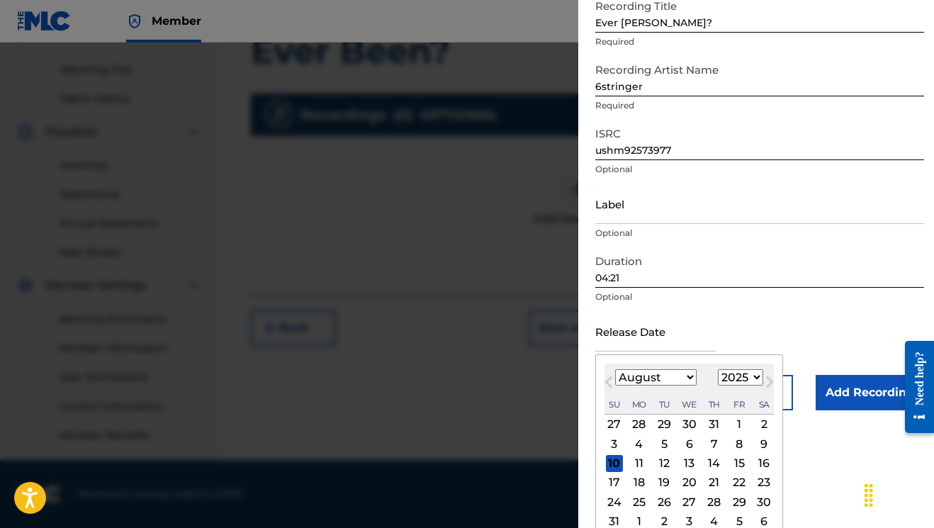
scroll to position [91, 0]
click at [706, 423] on div "31" at bounding box center [714, 423] width 17 height 17
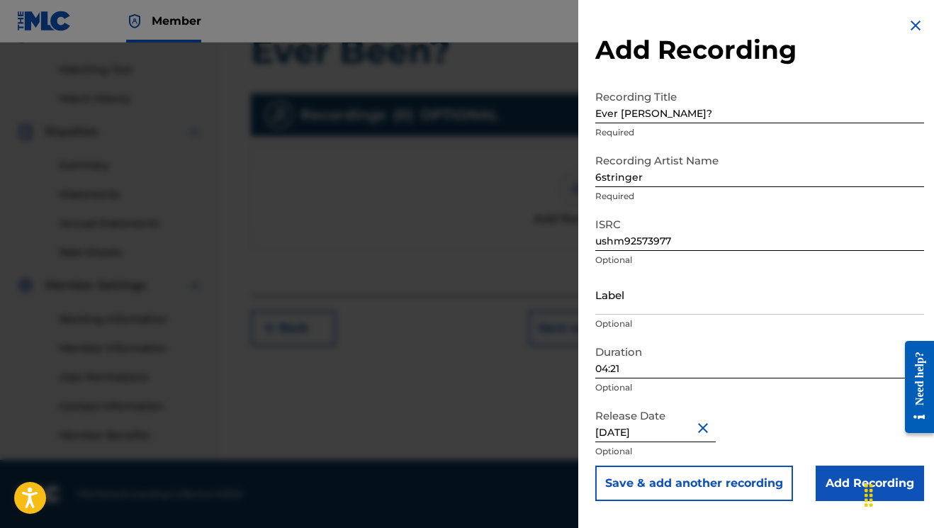
type input "[DATE]"
click at [828, 482] on input "Add Recording" at bounding box center [869, 482] width 108 height 35
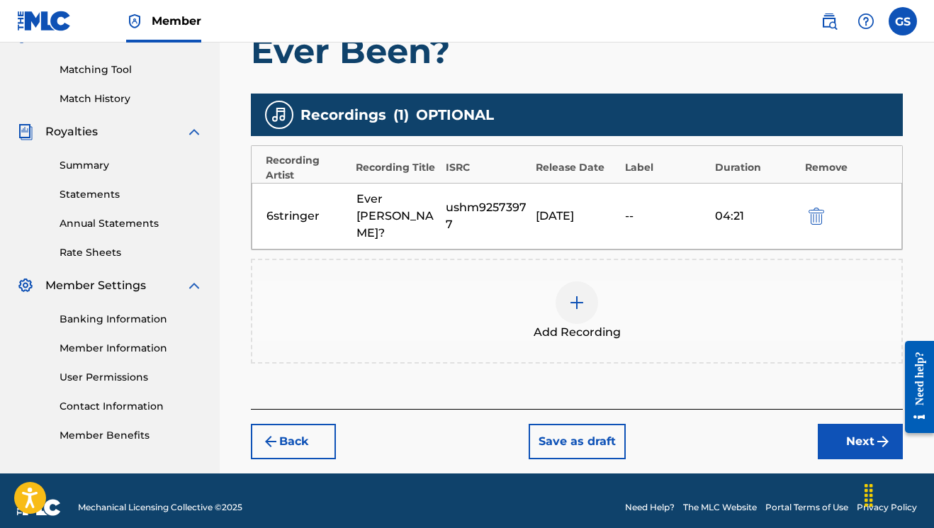
click at [582, 294] on img at bounding box center [576, 302] width 17 height 17
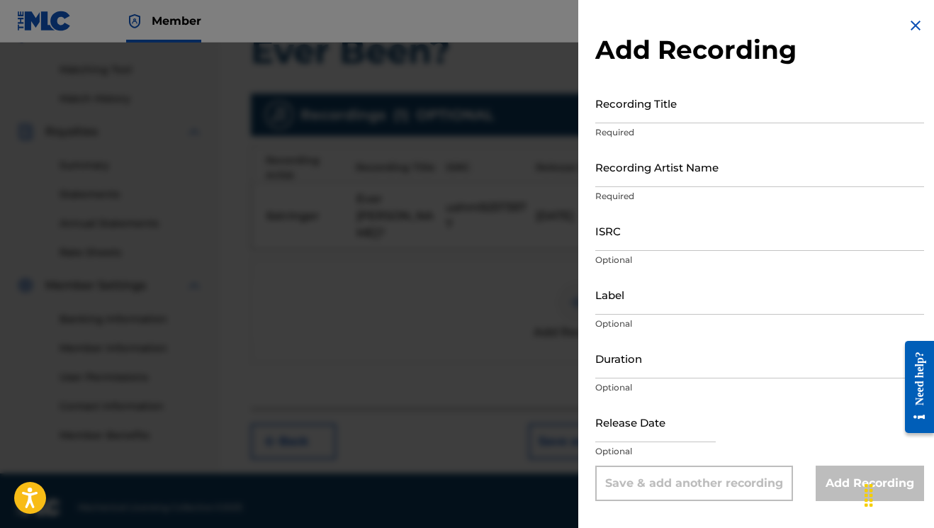
drag, startPoint x: 908, startPoint y: 25, endPoint x: 876, endPoint y: 30, distance: 32.4
click at [907, 26] on img at bounding box center [915, 25] width 17 height 17
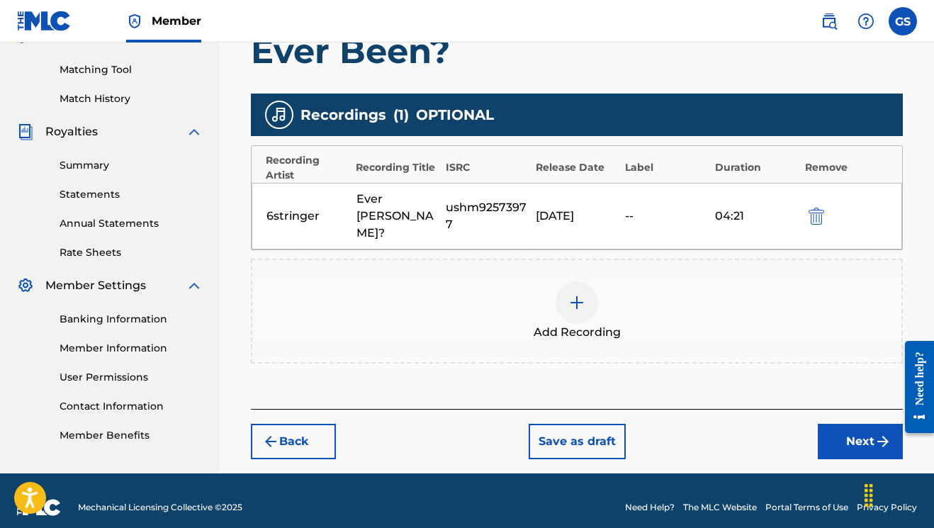
click at [560, 198] on div "6stringer Ever [PERSON_NAME]? ushm92573977 [DATE] 04:21" at bounding box center [576, 216] width 650 height 67
click at [430, 197] on div "6stringer Ever [PERSON_NAME]? ushm92573977 [DATE] 04:21" at bounding box center [576, 216] width 650 height 67
click at [276, 433] on img "submit" at bounding box center [270, 441] width 17 height 17
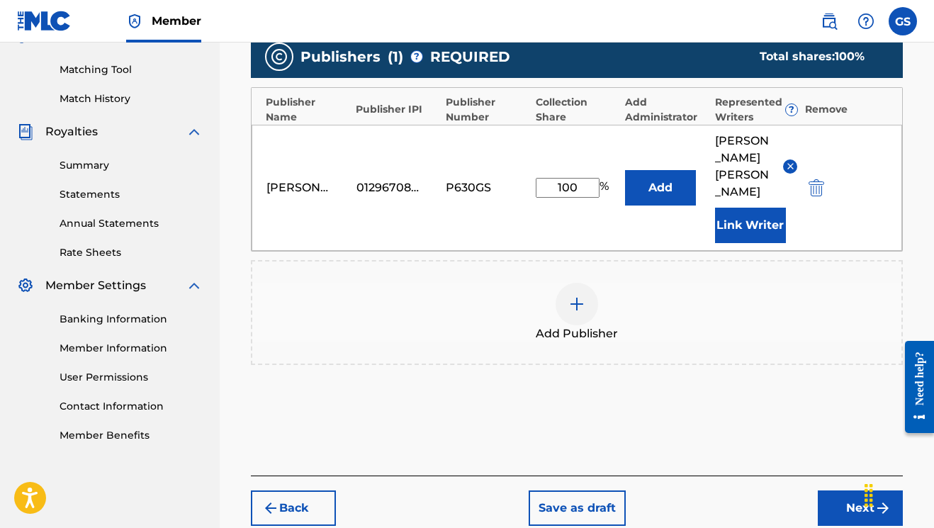
click at [832, 490] on button "Next" at bounding box center [859, 507] width 85 height 35
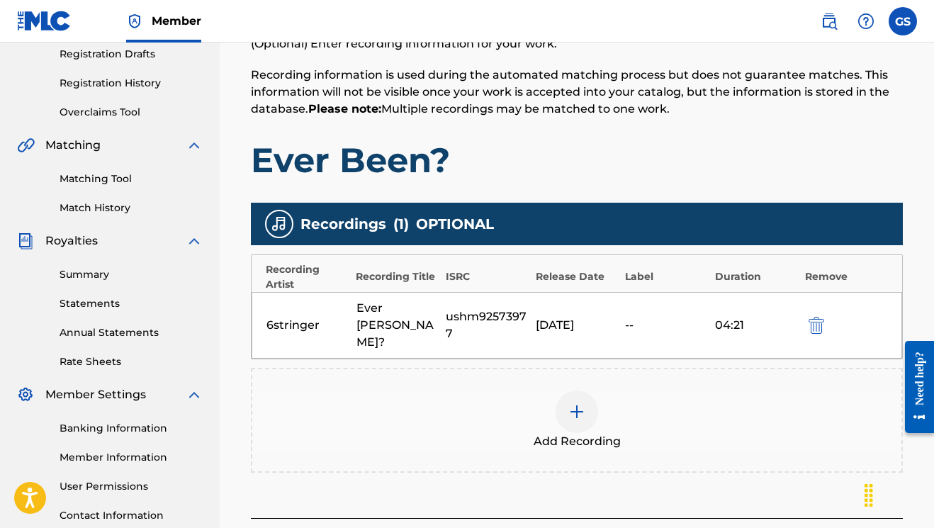
scroll to position [242, 0]
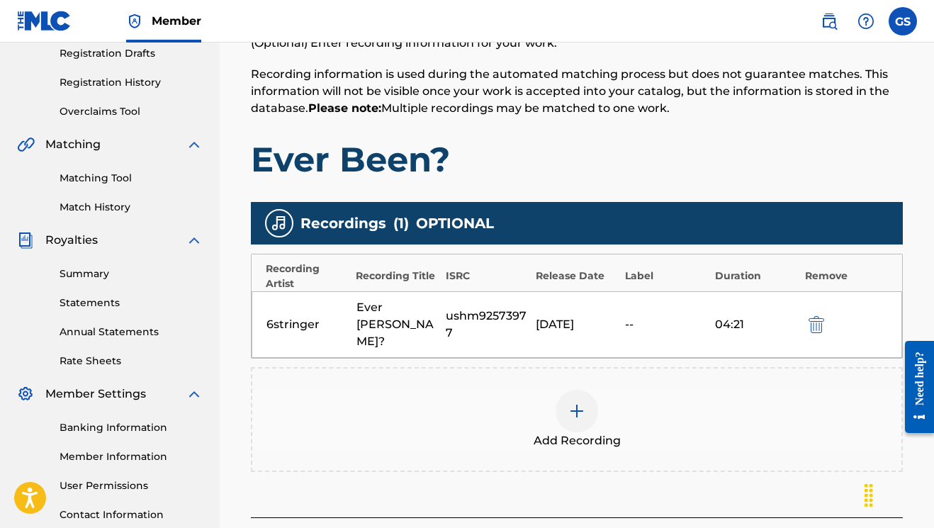
click at [438, 315] on div "Ever [PERSON_NAME]?" at bounding box center [397, 324] width 83 height 51
click at [438, 281] on div "Recording Title" at bounding box center [397, 275] width 83 height 15
drag, startPoint x: 421, startPoint y: 217, endPoint x: 279, endPoint y: 244, distance: 144.8
click at [400, 222] on div "Recordings ( 1 ) OPTIONAL" at bounding box center [577, 223] width 652 height 43
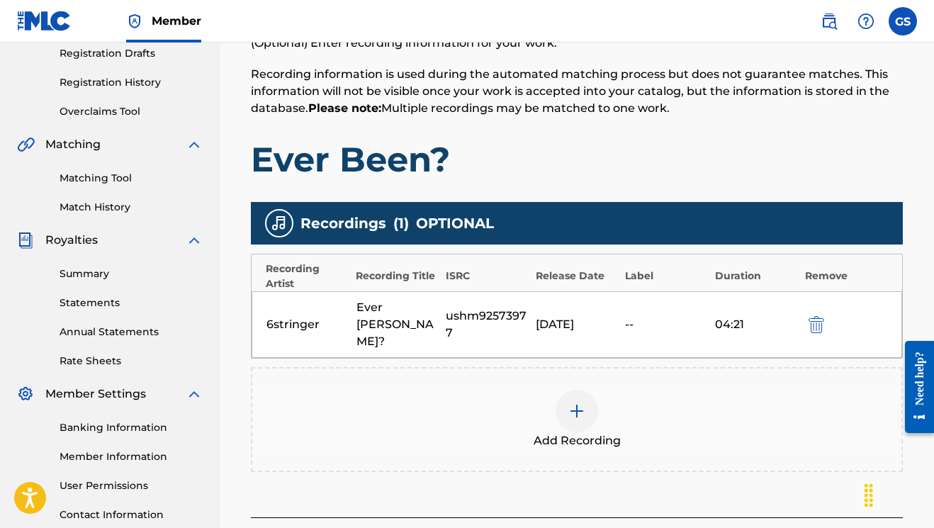
drag, startPoint x: 263, startPoint y: 242, endPoint x: 268, endPoint y: 236, distance: 8.0
click at [263, 241] on div "Recordings ( 1 ) OPTIONAL" at bounding box center [577, 223] width 652 height 43
click at [276, 227] on img at bounding box center [279, 223] width 17 height 17
drag, startPoint x: 304, startPoint y: 288, endPoint x: 299, endPoint y: 312, distance: 24.6
click at [302, 295] on div "Recording Artist Recording Title ISRC Release Date Label Duration Remove 6strin…" at bounding box center [577, 306] width 652 height 105
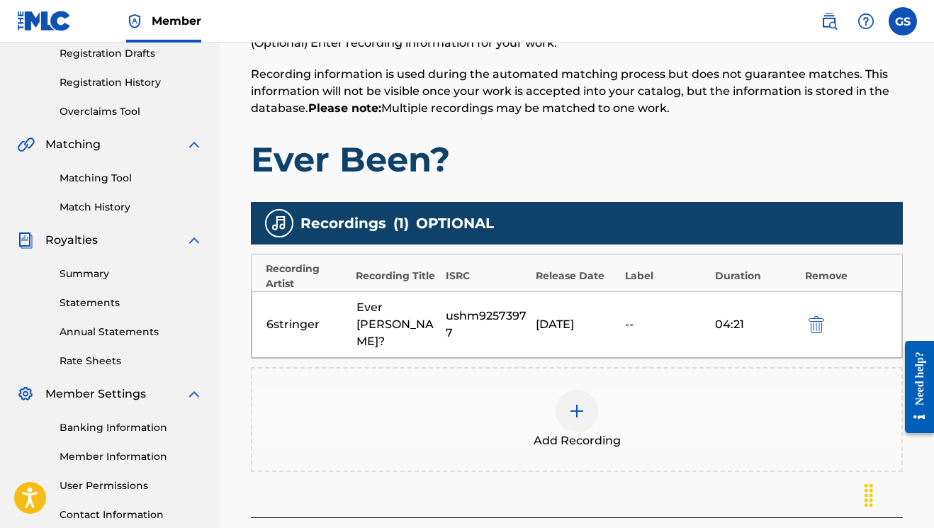
drag, startPoint x: 299, startPoint y: 312, endPoint x: 416, endPoint y: 339, distance: 119.8
click at [301, 316] on div "6stringer" at bounding box center [307, 324] width 83 height 17
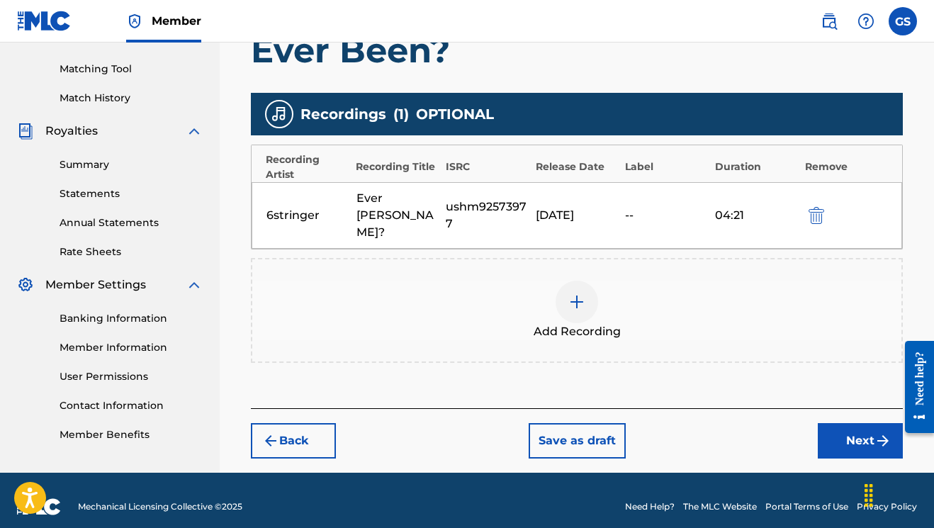
scroll to position [351, 0]
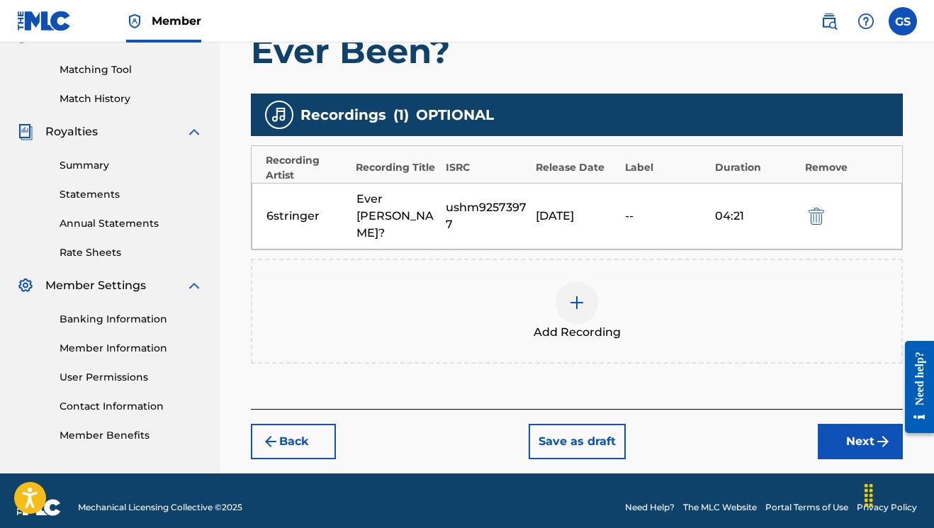
drag, startPoint x: 604, startPoint y: 427, endPoint x: 613, endPoint y: 426, distance: 8.6
click at [604, 427] on button "Save as draft" at bounding box center [576, 441] width 97 height 35
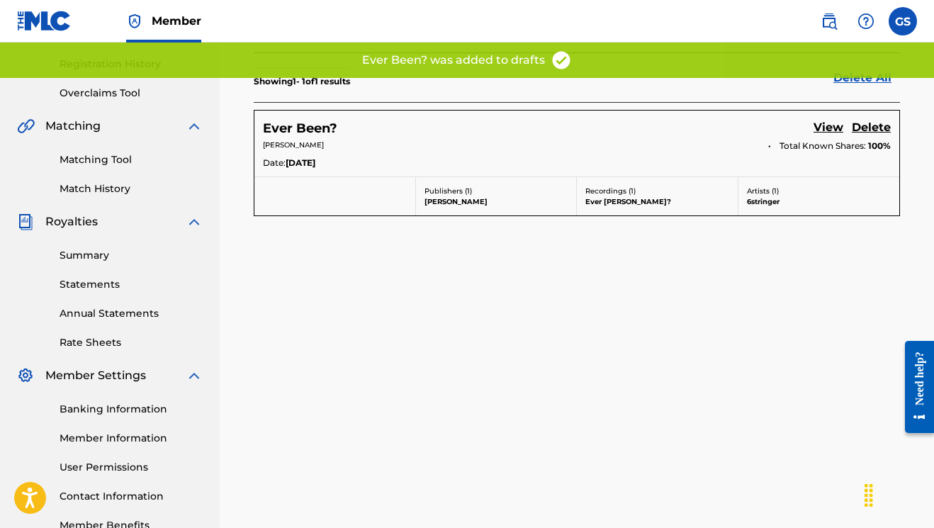
scroll to position [260, 0]
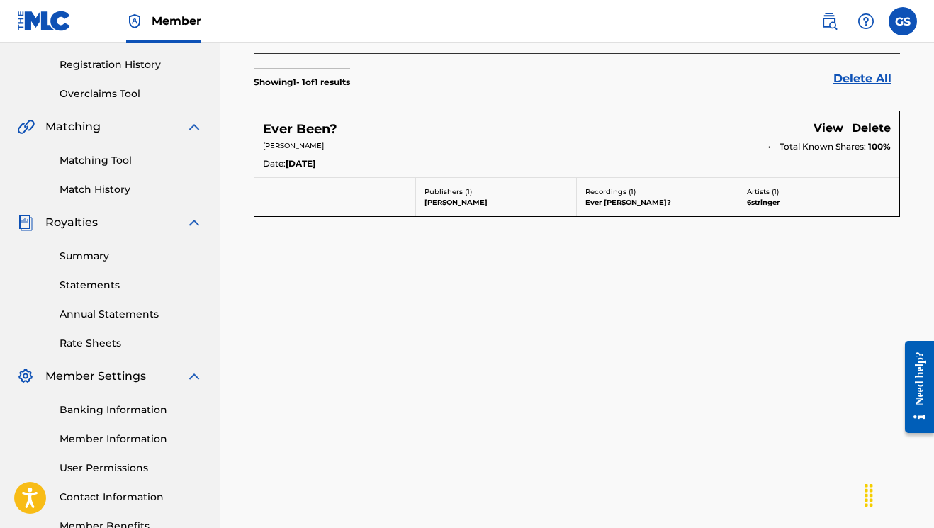
click at [825, 124] on link "View" at bounding box center [828, 129] width 30 height 19
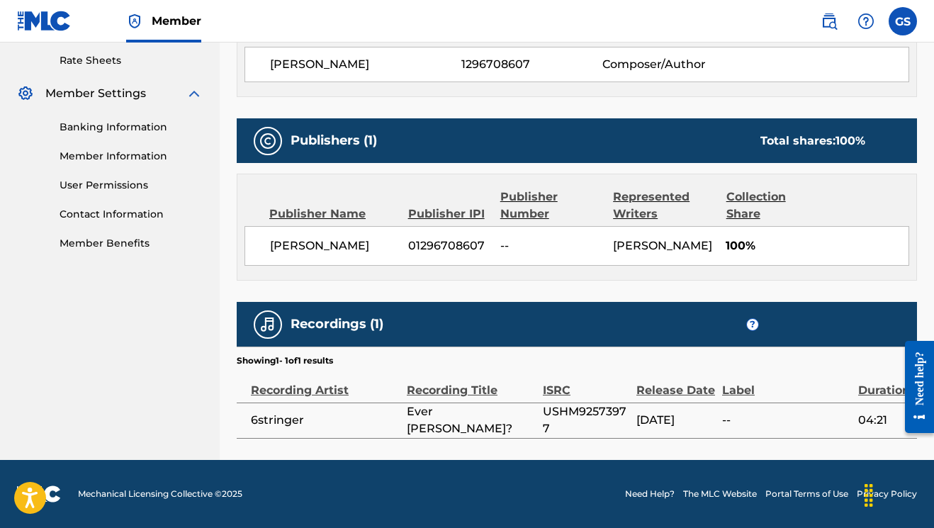
scroll to position [546, 1]
click at [448, 409] on span "Ever [PERSON_NAME]?" at bounding box center [471, 420] width 129 height 34
click at [450, 390] on div "Recording Title" at bounding box center [471, 383] width 129 height 32
click at [286, 388] on div "Recording Artist" at bounding box center [325, 383] width 149 height 32
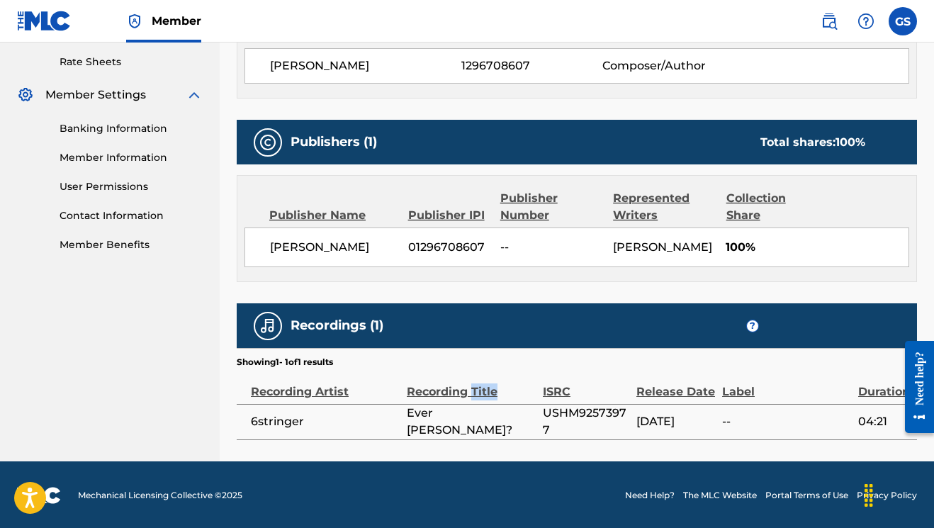
drag, startPoint x: 470, startPoint y: 398, endPoint x: 460, endPoint y: 419, distance: 23.5
click at [470, 399] on div "Recording Title" at bounding box center [471, 384] width 129 height 32
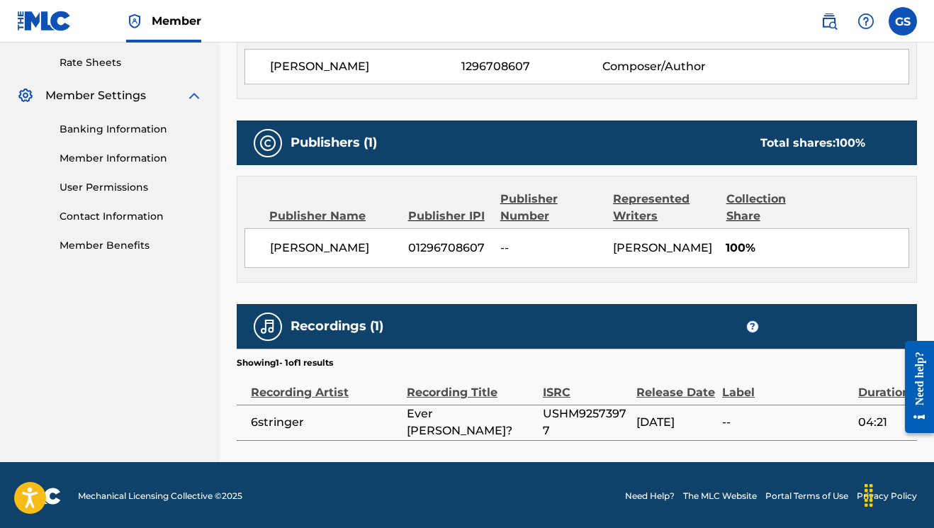
scroll to position [543, 1]
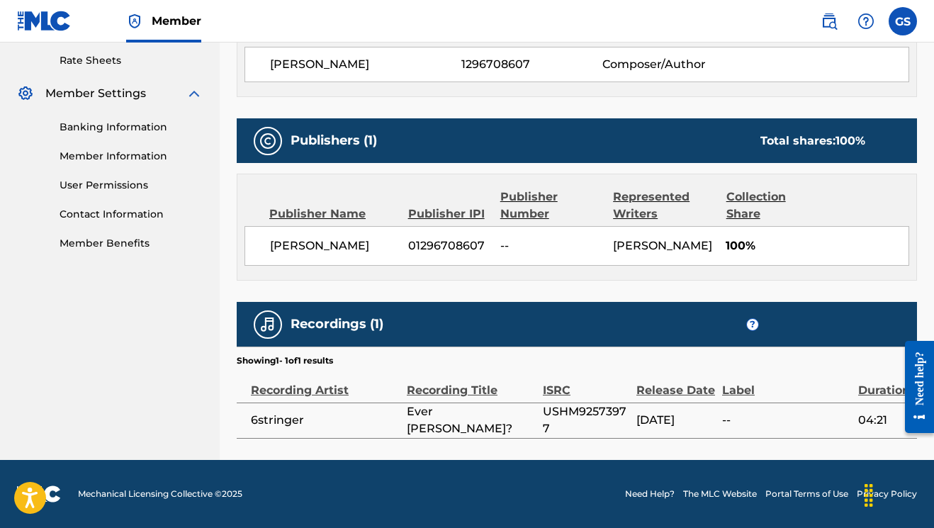
click at [458, 421] on span "Ever [PERSON_NAME]?" at bounding box center [471, 420] width 129 height 34
click at [475, 393] on div "Recording Title" at bounding box center [471, 383] width 129 height 32
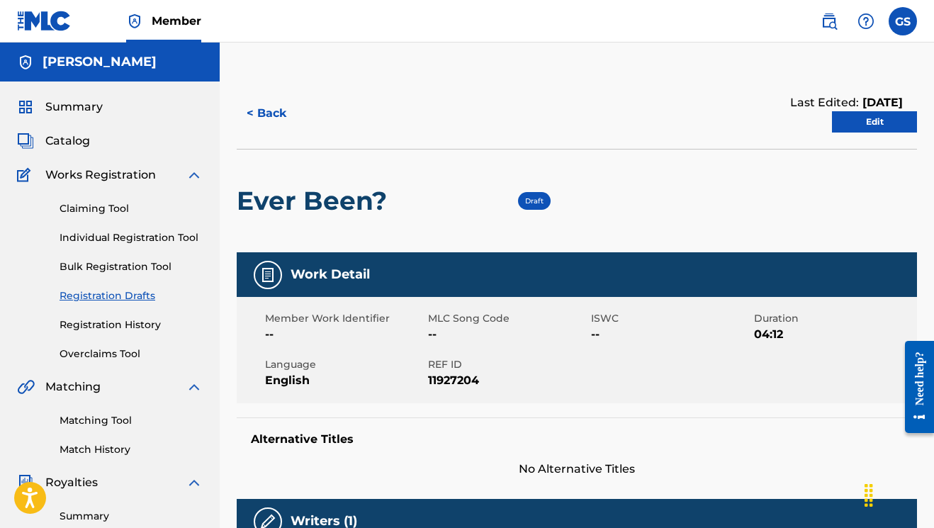
scroll to position [0, 0]
click at [873, 122] on link "Edit" at bounding box center [874, 121] width 85 height 21
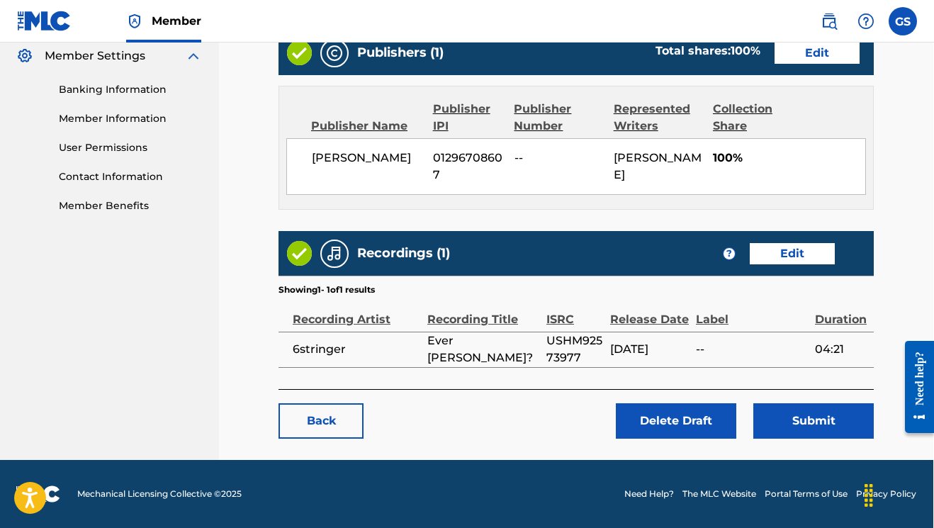
scroll to position [580, 1]
drag, startPoint x: 826, startPoint y: 324, endPoint x: 723, endPoint y: 339, distance: 104.6
click at [815, 326] on div "Duration" at bounding box center [841, 312] width 52 height 32
click at [664, 339] on td "[DATE]" at bounding box center [653, 349] width 86 height 35
drag, startPoint x: 613, startPoint y: 315, endPoint x: 577, endPoint y: 320, distance: 35.8
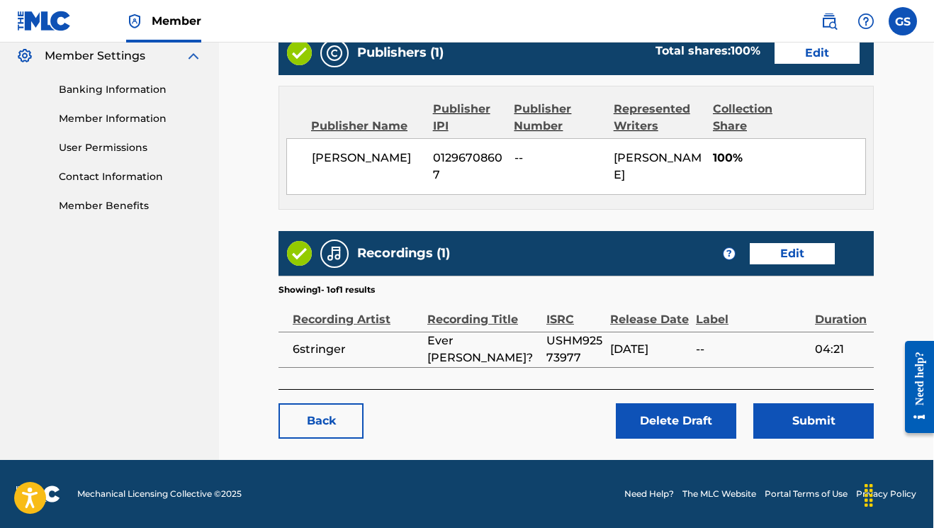
click at [609, 317] on tr "Recording Artist Recording Title ISRC Release Date Label Duration" at bounding box center [575, 313] width 595 height 35
drag, startPoint x: 571, startPoint y: 320, endPoint x: 472, endPoint y: 315, distance: 99.3
click at [516, 319] on tr "Recording Artist Recording Title ISRC Release Date Label Duration" at bounding box center [575, 313] width 595 height 35
drag, startPoint x: 472, startPoint y: 315, endPoint x: 384, endPoint y: 312, distance: 87.9
click at [448, 315] on div "Recording Title" at bounding box center [483, 312] width 112 height 32
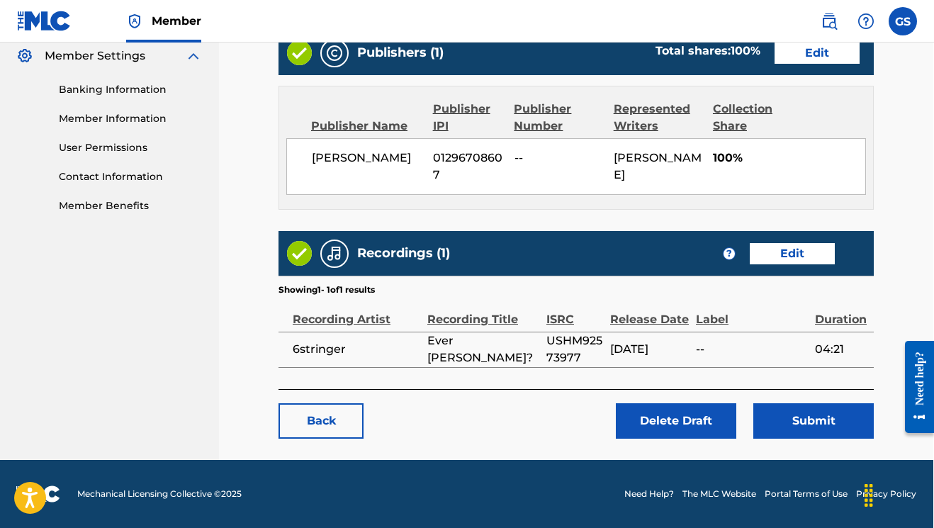
drag, startPoint x: 333, startPoint y: 322, endPoint x: 365, endPoint y: 276, distance: 56.0
click at [334, 312] on div "Recording Artist" at bounding box center [357, 312] width 128 height 32
click at [799, 251] on link "Edit" at bounding box center [791, 253] width 85 height 21
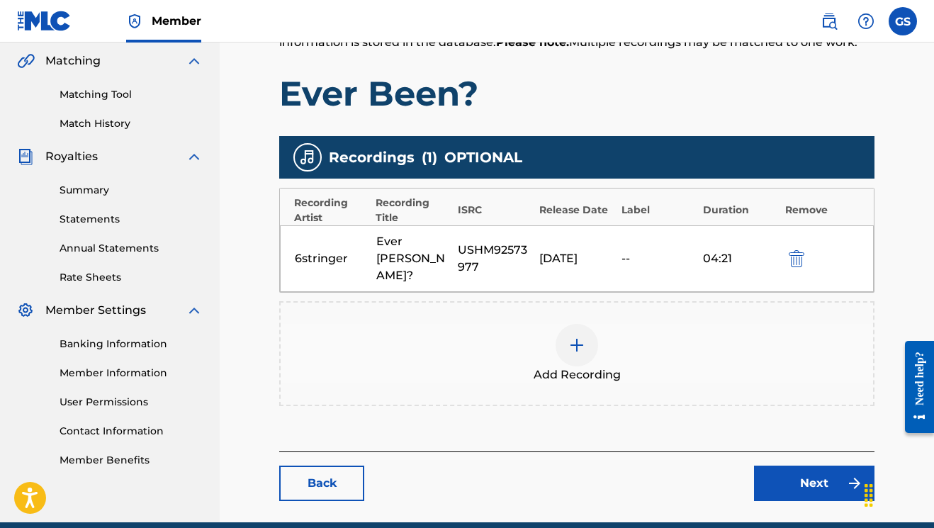
scroll to position [355, 0]
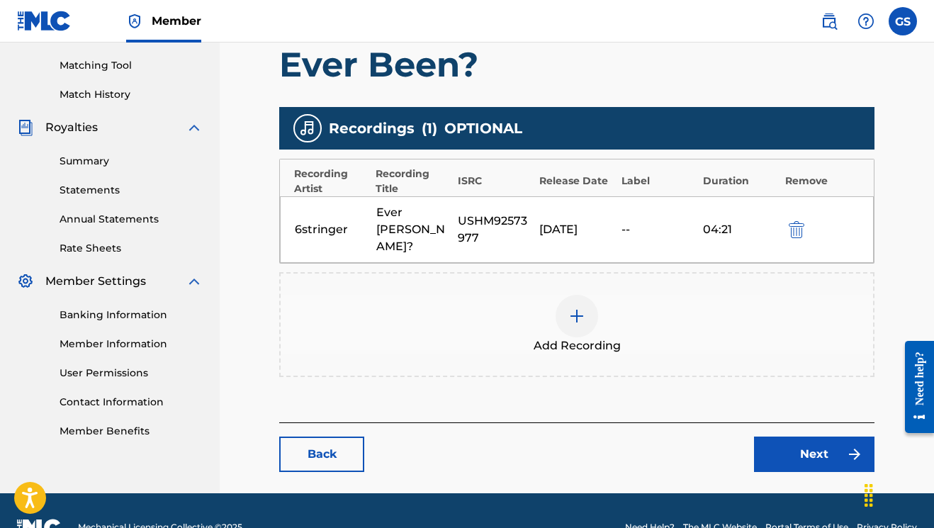
drag, startPoint x: 429, startPoint y: 222, endPoint x: 438, endPoint y: 214, distance: 12.1
click at [435, 217] on div "Ever [PERSON_NAME]?" at bounding box center [413, 229] width 74 height 51
click at [415, 223] on div "Ever [PERSON_NAME]?" at bounding box center [413, 229] width 74 height 51
click at [420, 221] on div "Ever [PERSON_NAME]?" at bounding box center [413, 229] width 74 height 51
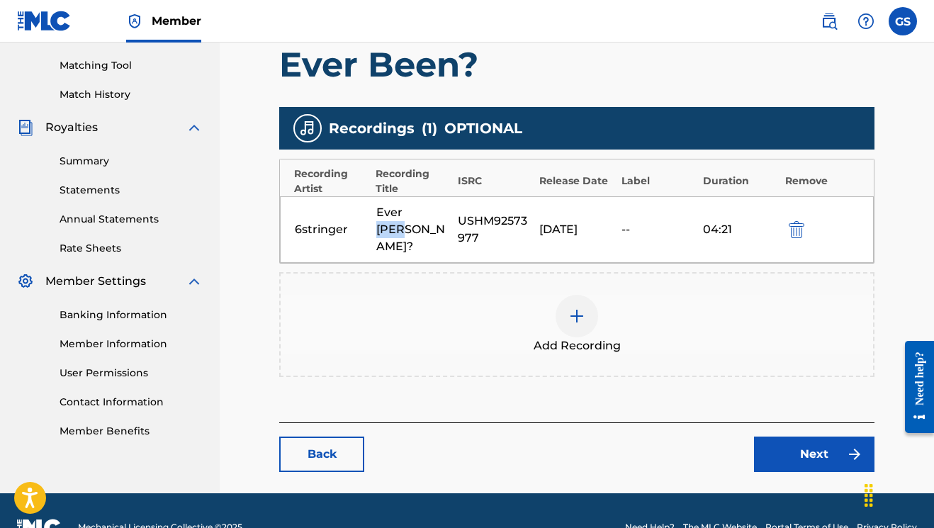
click at [792, 221] on img "submit" at bounding box center [796, 229] width 16 height 17
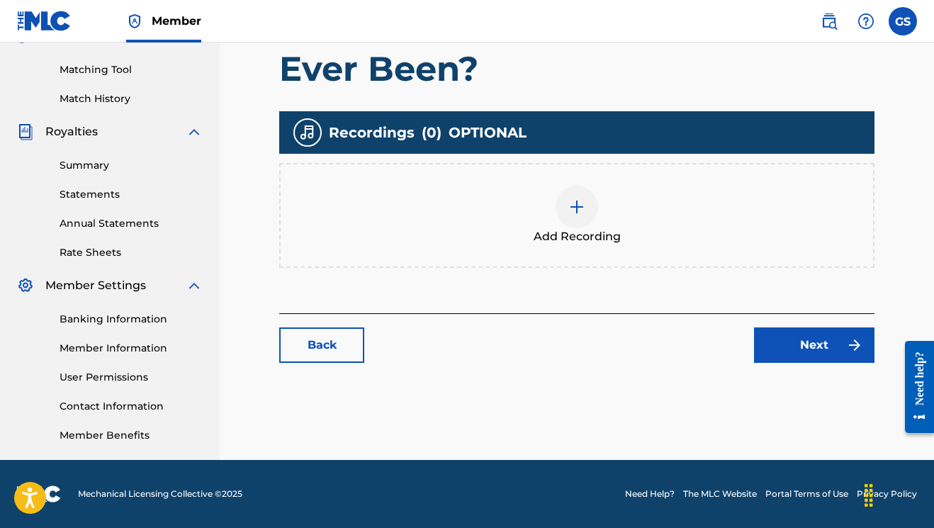
click at [574, 208] on img at bounding box center [576, 206] width 17 height 17
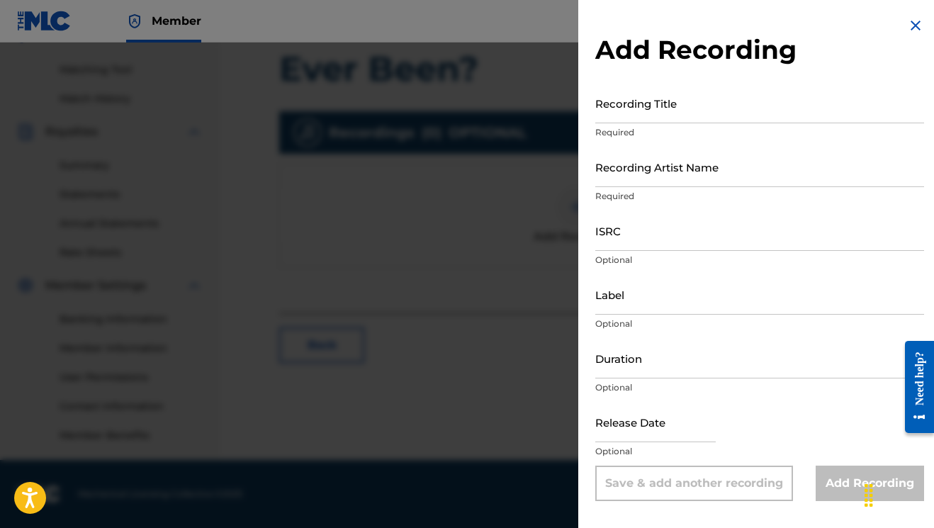
click at [655, 118] on input "Recording Title" at bounding box center [759, 103] width 329 height 40
type input "Ever Been?"
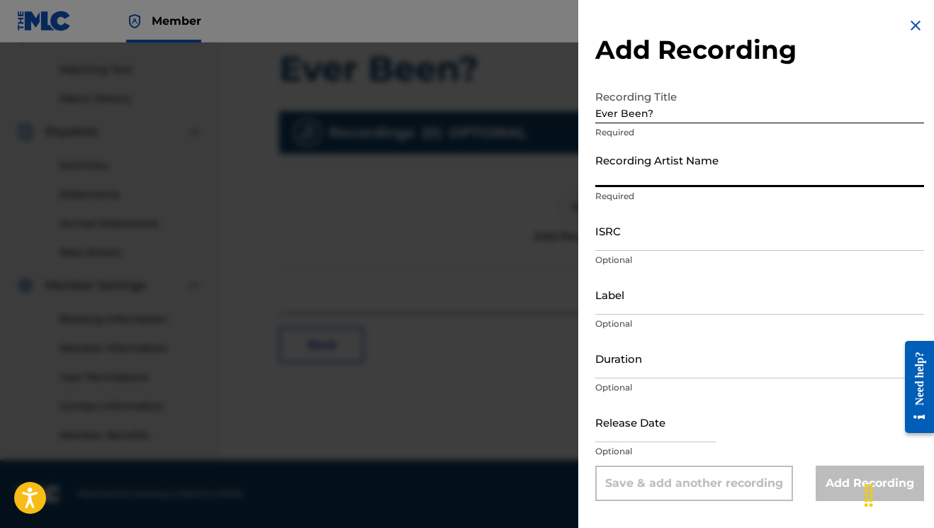
click at [666, 179] on input "Recording Artist Name" at bounding box center [759, 167] width 329 height 40
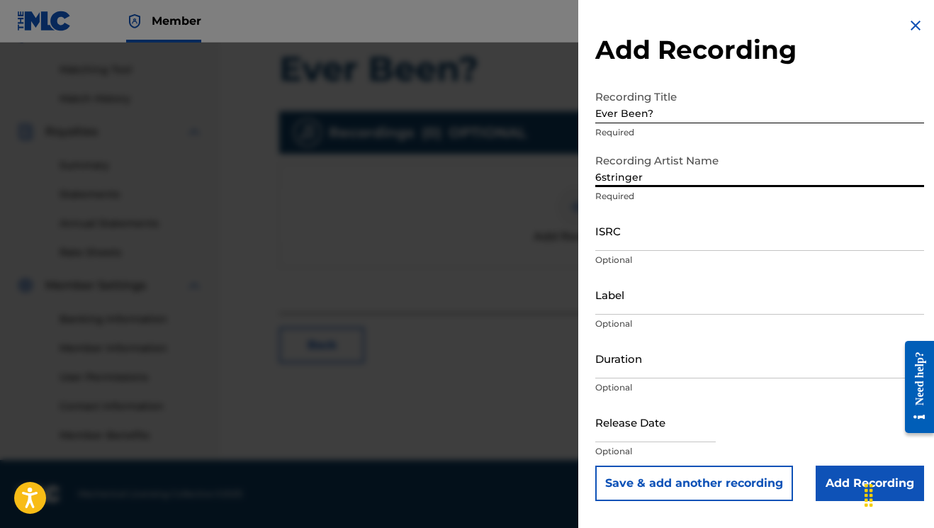
type input "6stringer"
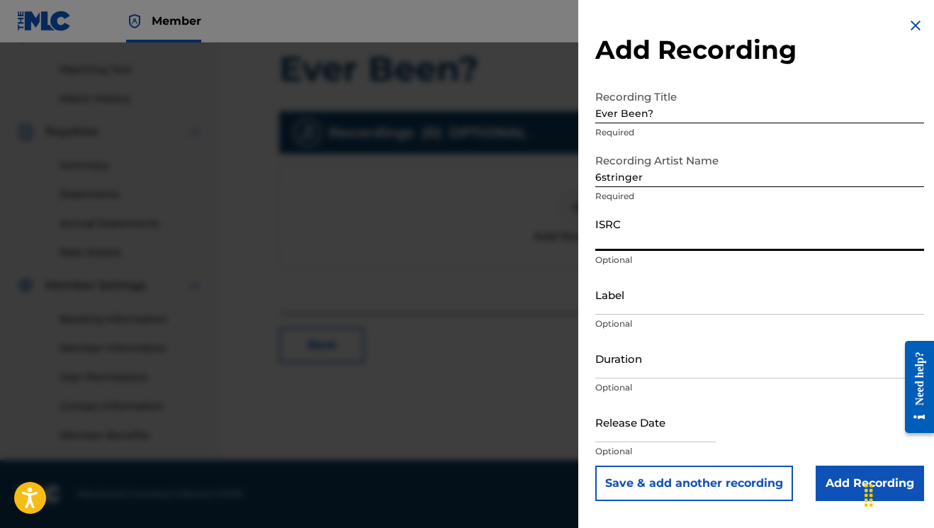
click at [655, 240] on input "ISRC" at bounding box center [759, 230] width 329 height 40
paste input "ushm92573977"
type input "ushm92573977"
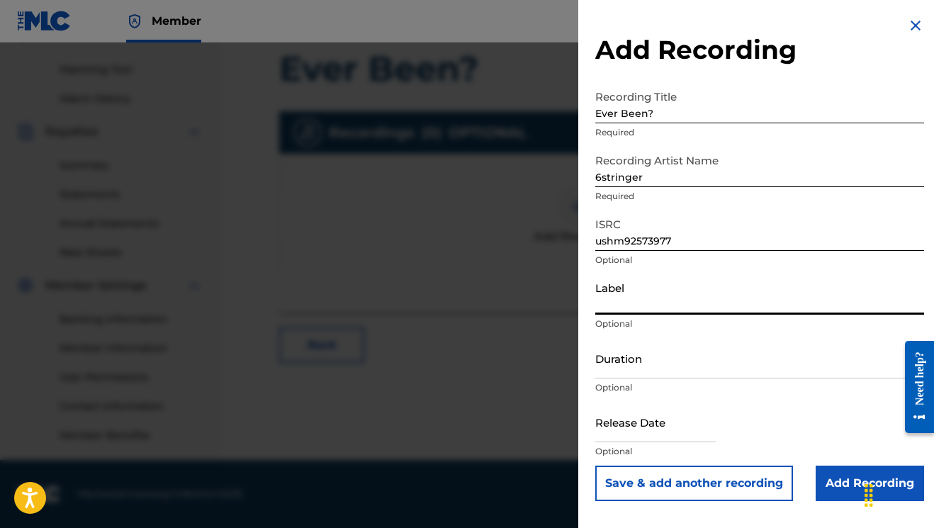
drag, startPoint x: 645, startPoint y: 302, endPoint x: 648, endPoint y: 341, distance: 39.1
click at [645, 308] on input "Label" at bounding box center [759, 294] width 329 height 40
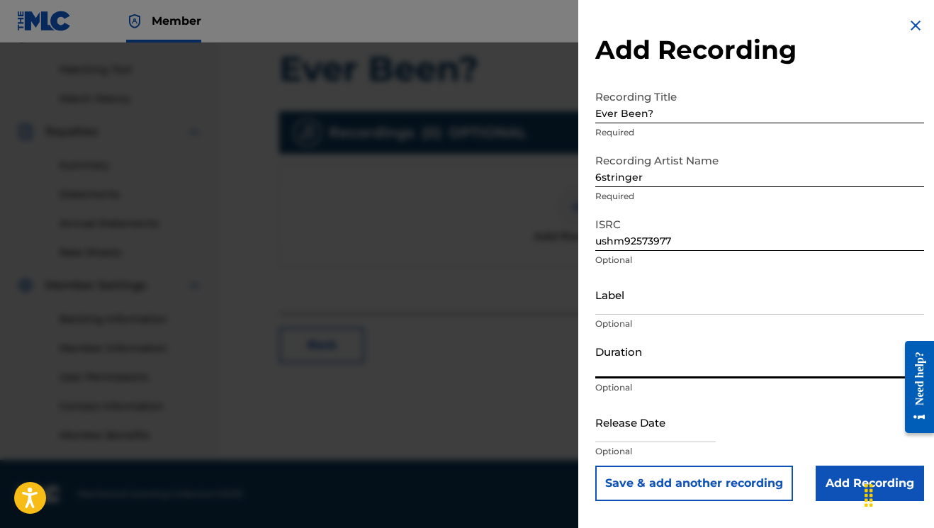
click at [650, 359] on input "Duration" at bounding box center [759, 358] width 329 height 40
type input "04:12"
click at [641, 436] on input "text" at bounding box center [655, 422] width 120 height 40
select select "7"
select select "2025"
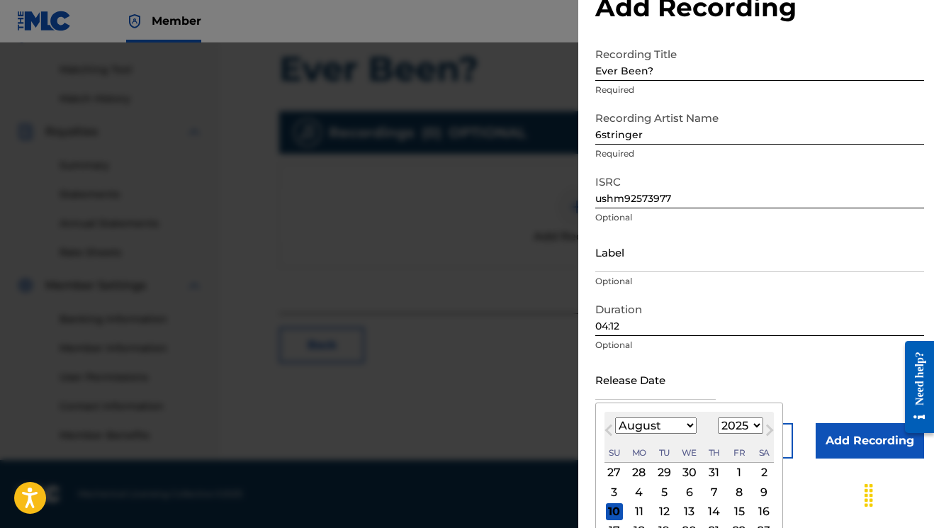
scroll to position [64, 0]
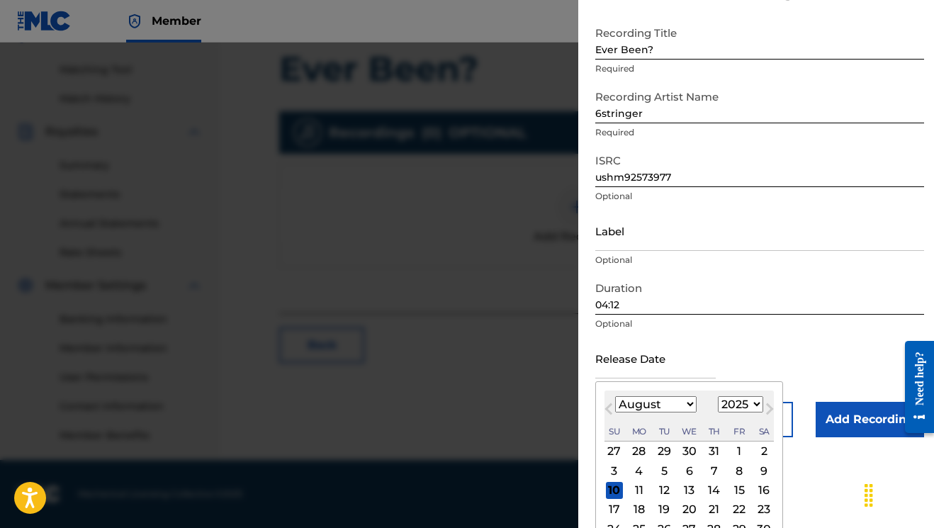
click at [709, 449] on div "31" at bounding box center [714, 451] width 17 height 17
type input "[DATE]"
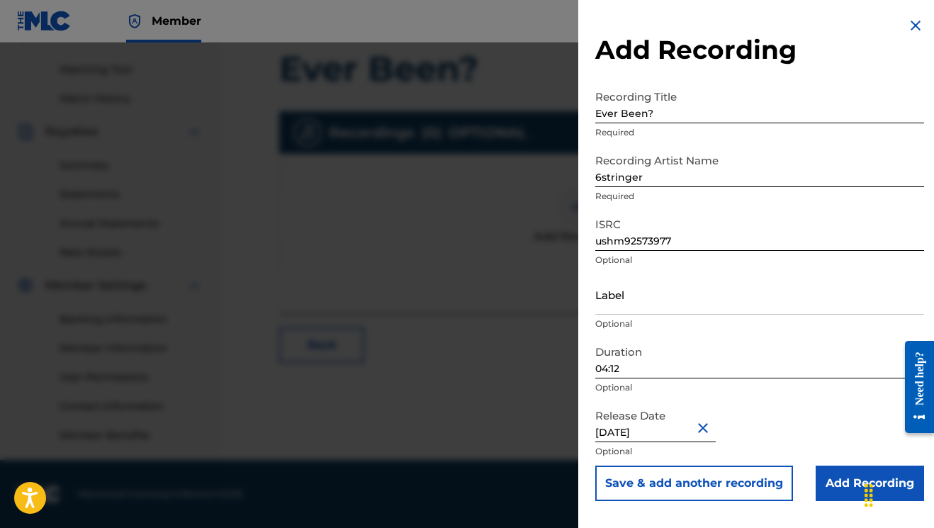
click at [837, 477] on input "Add Recording" at bounding box center [869, 482] width 108 height 35
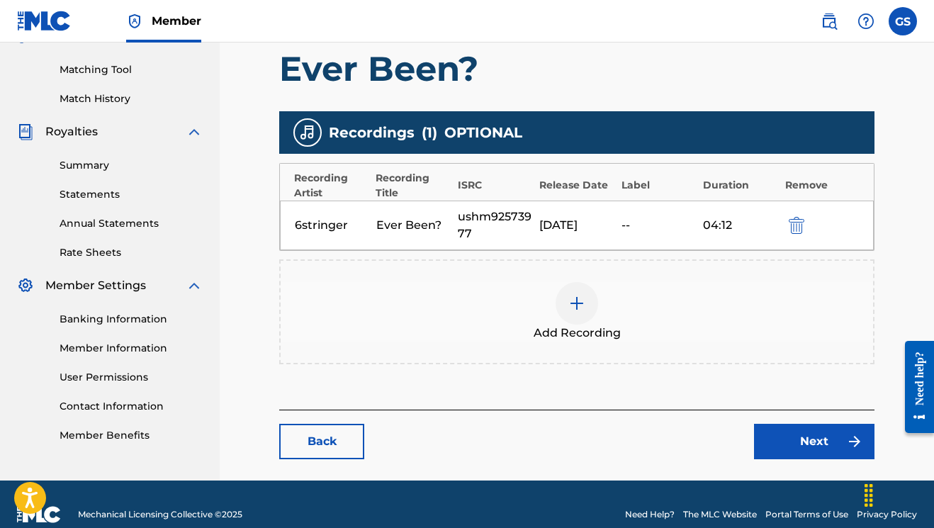
click at [829, 451] on link "Next" at bounding box center [814, 441] width 120 height 35
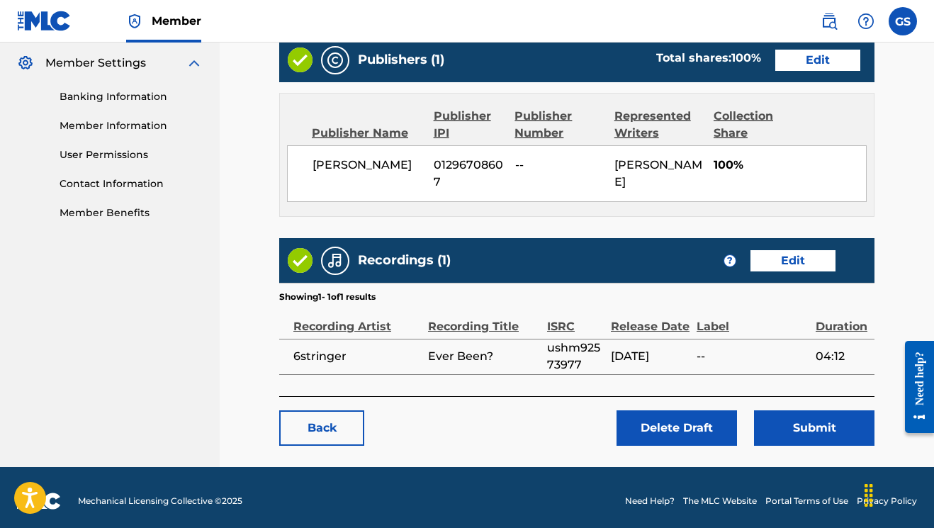
scroll to position [574, 0]
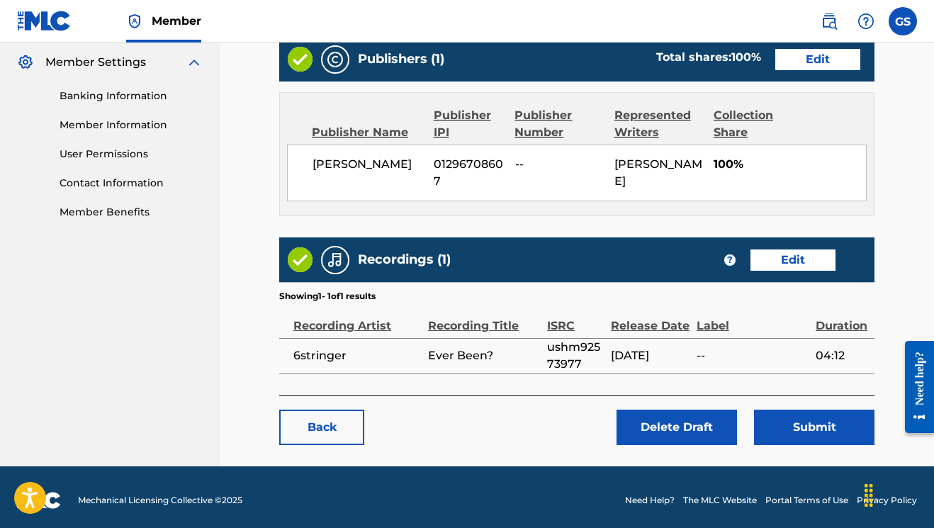
click at [820, 421] on button "Submit" at bounding box center [814, 426] width 120 height 35
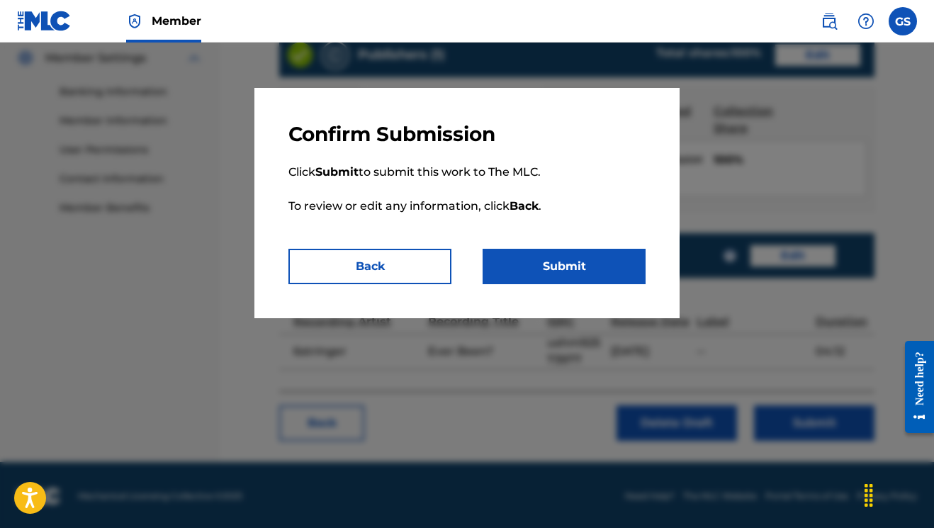
scroll to position [579, 0]
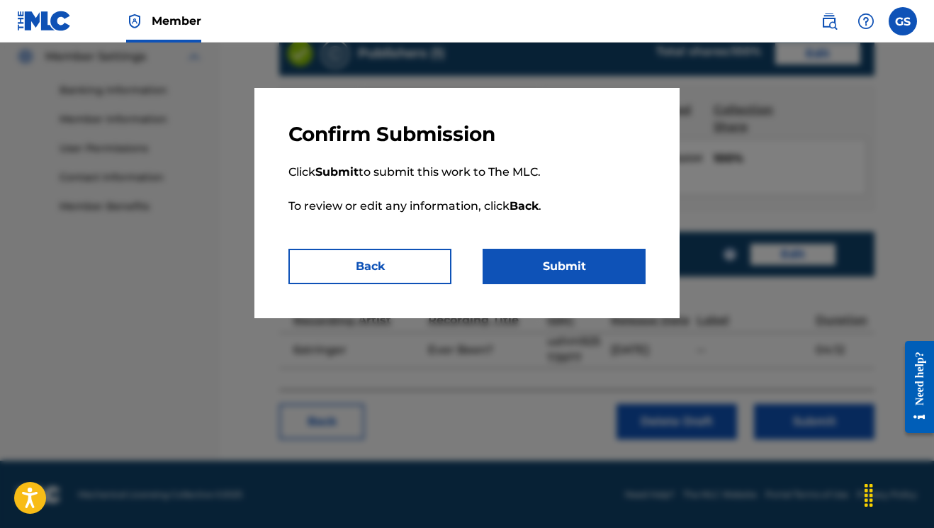
click at [593, 268] on button "Submit" at bounding box center [563, 266] width 163 height 35
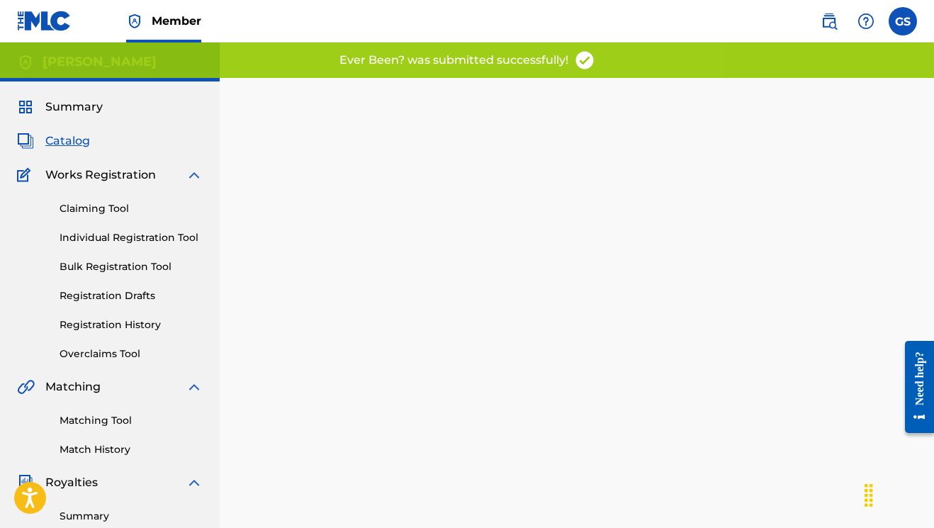
click at [67, 137] on span "Catalog" at bounding box center [67, 140] width 45 height 17
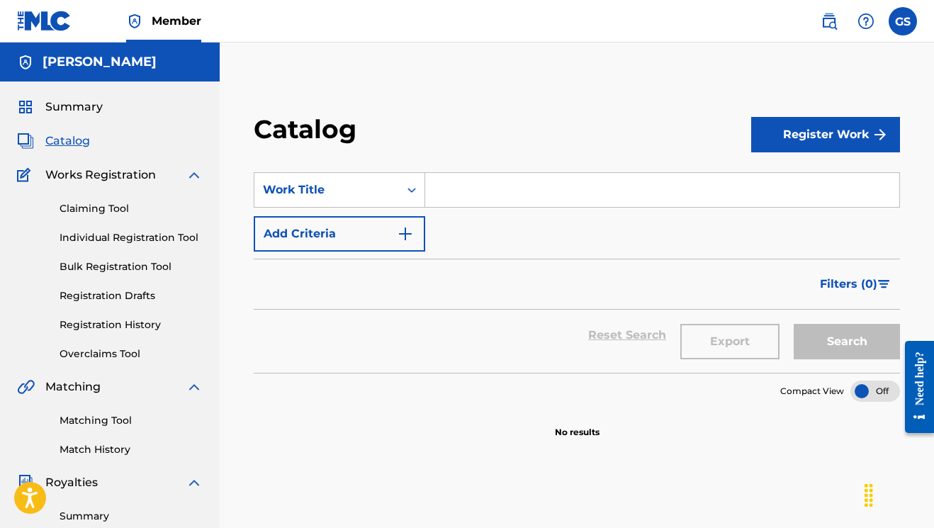
click at [912, 24] on label at bounding box center [902, 21] width 28 height 28
click at [902, 21] on input "GS [PERSON_NAME] [EMAIL_ADDRESS][DOMAIN_NAME] Profile Log out" at bounding box center [902, 21] width 0 height 0
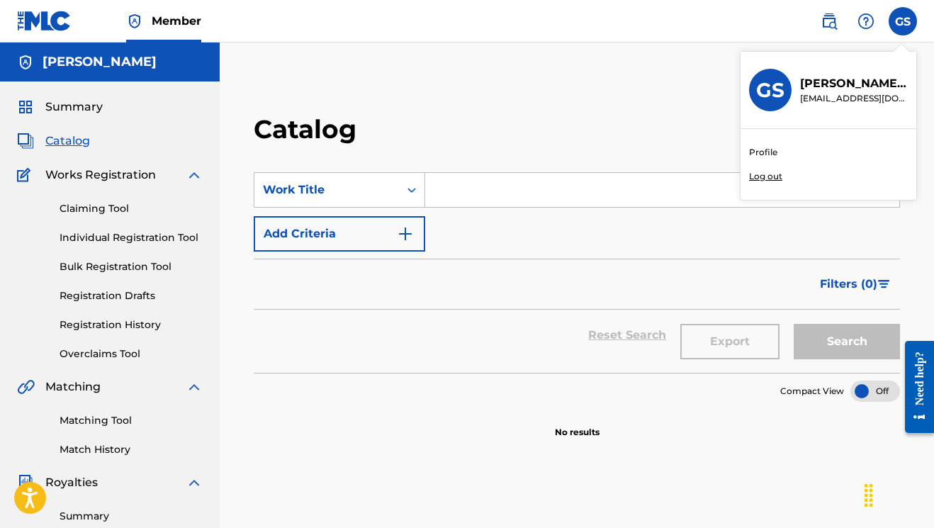
click at [772, 177] on p "Log out" at bounding box center [765, 176] width 33 height 13
click at [902, 21] on input "GS [PERSON_NAME] [EMAIL_ADDRESS][DOMAIN_NAME] Profile Log out" at bounding box center [902, 21] width 0 height 0
